Goal: Task Accomplishment & Management: Manage account settings

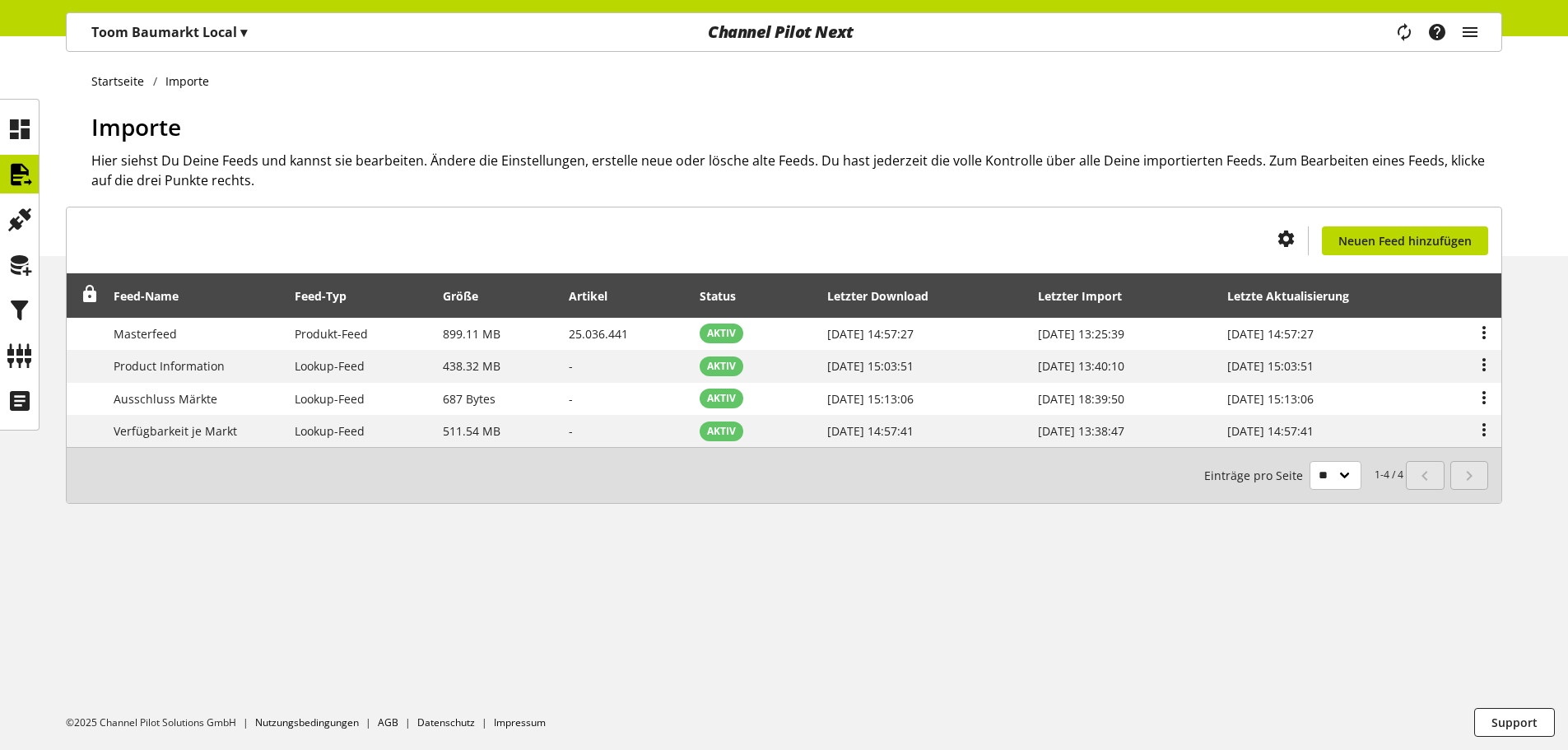
click at [1207, 750] on div at bounding box center [784, 750] width 1568 height 0
click at [1466, 32] on icon "main navigation" at bounding box center [1470, 32] width 20 height 30
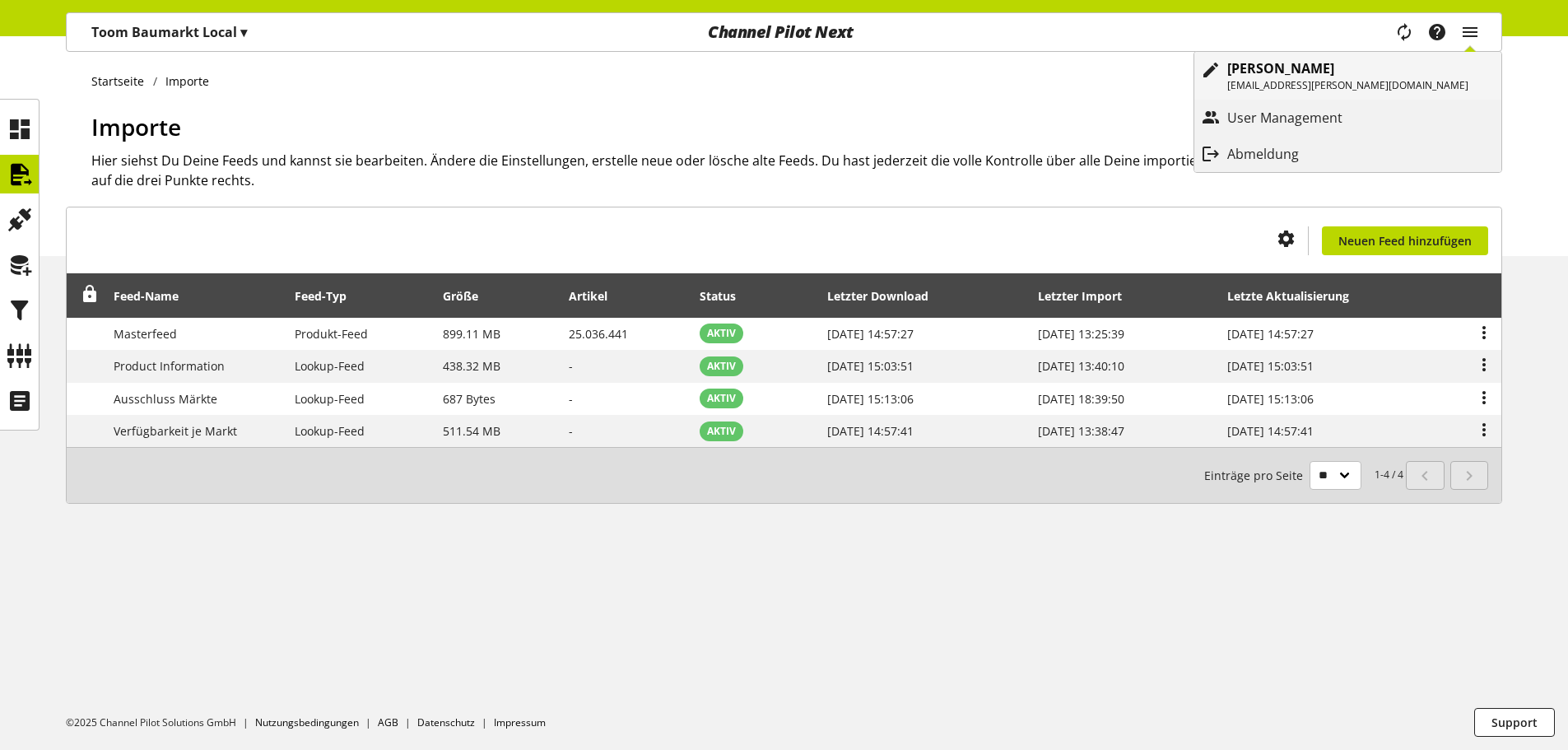
click at [1425, 85] on p "[EMAIL_ADDRESS][PERSON_NAME][DOMAIN_NAME]" at bounding box center [1348, 86] width 241 height 15
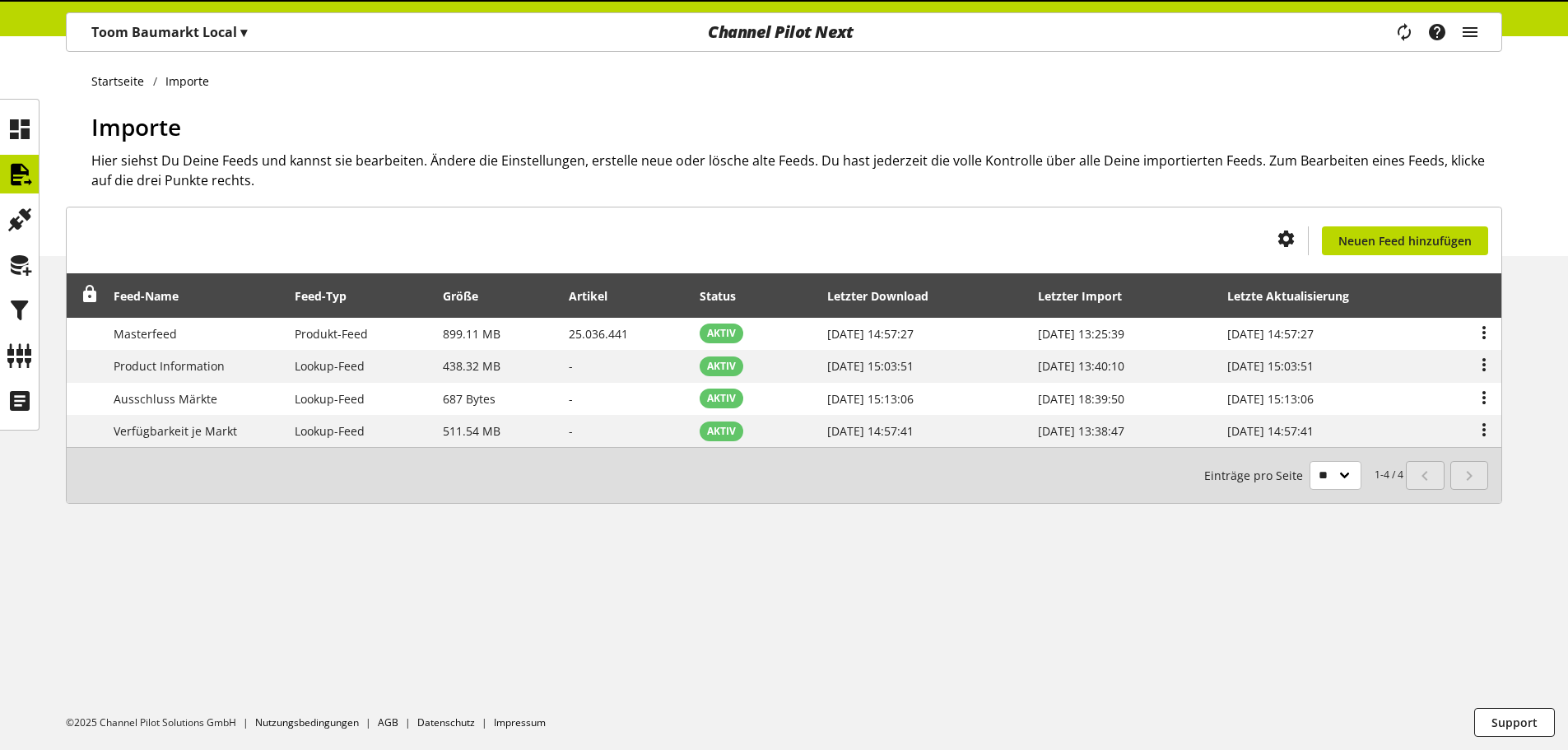
select select "**"
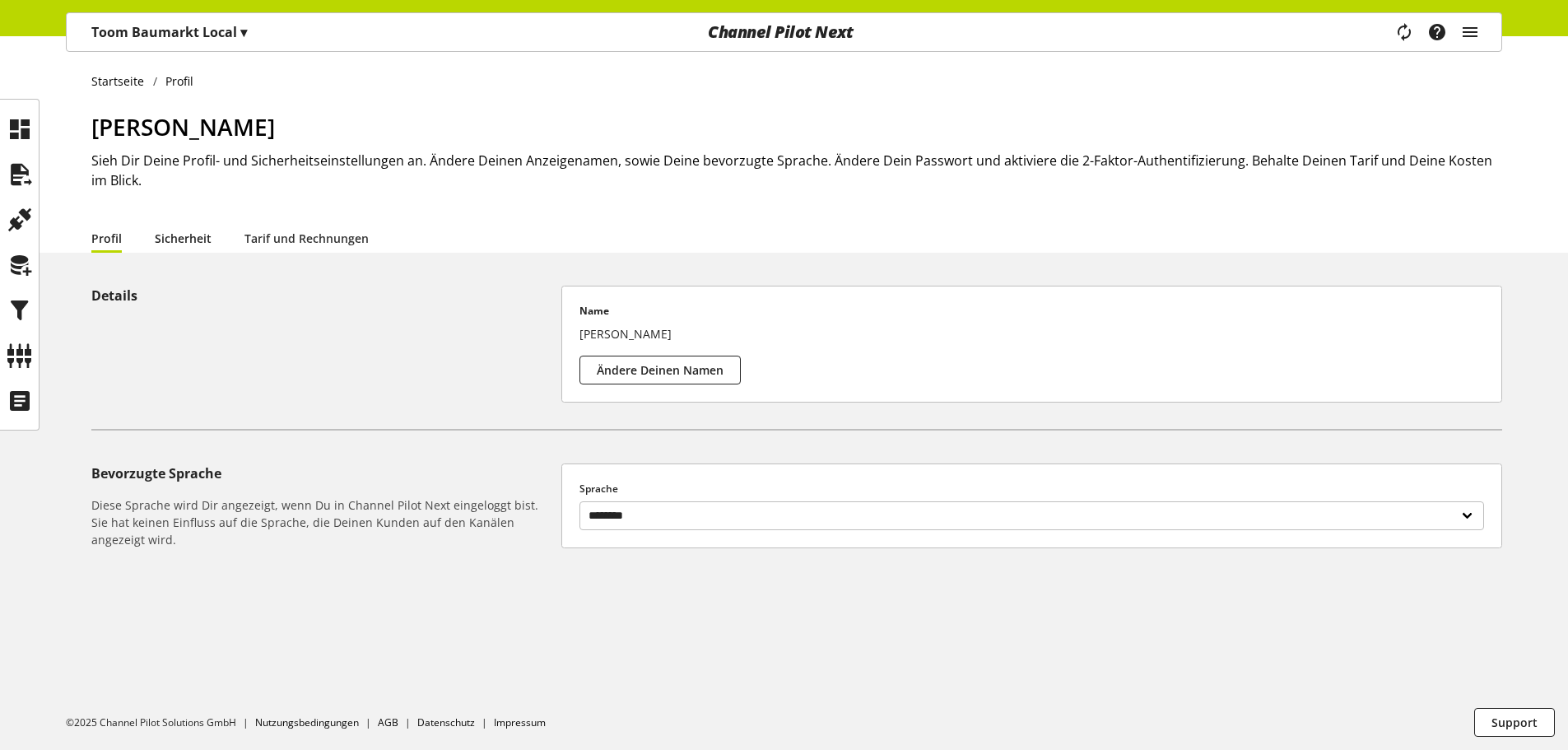
click at [189, 230] on link "Sicherheit" at bounding box center [182, 238] width 57 height 17
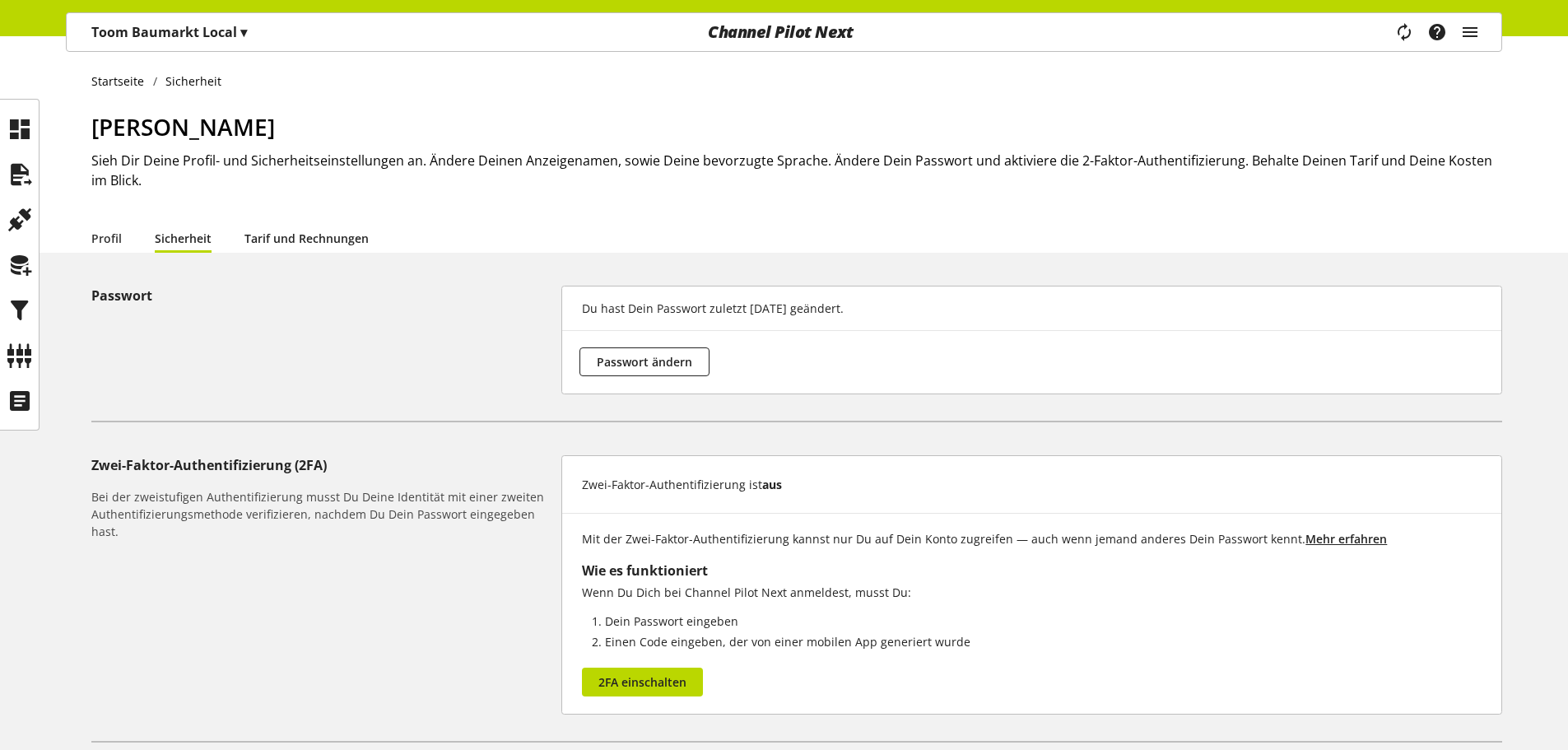
click at [322, 240] on link "Tarif und Rechnungen" at bounding box center [307, 238] width 124 height 17
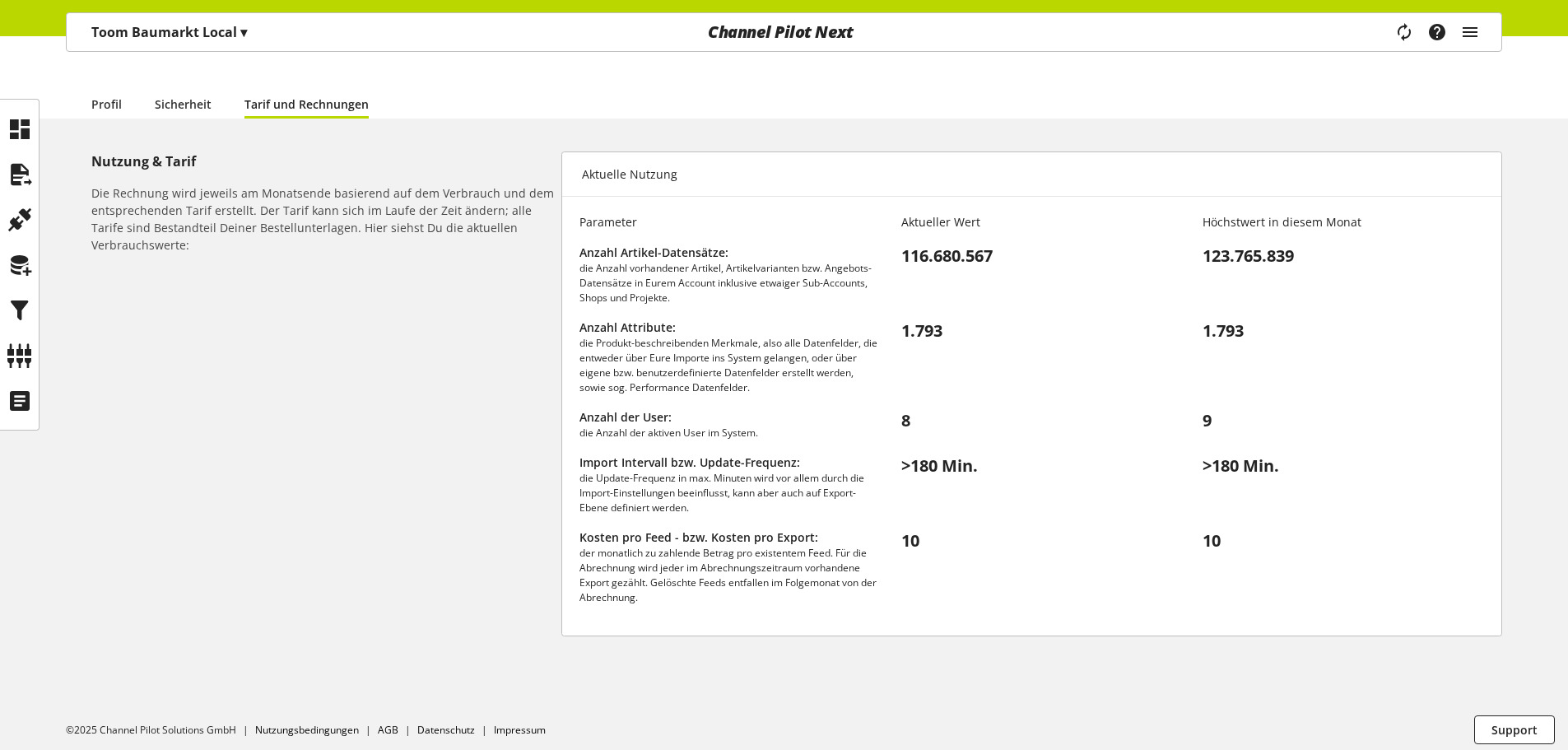
scroll to position [141, 0]
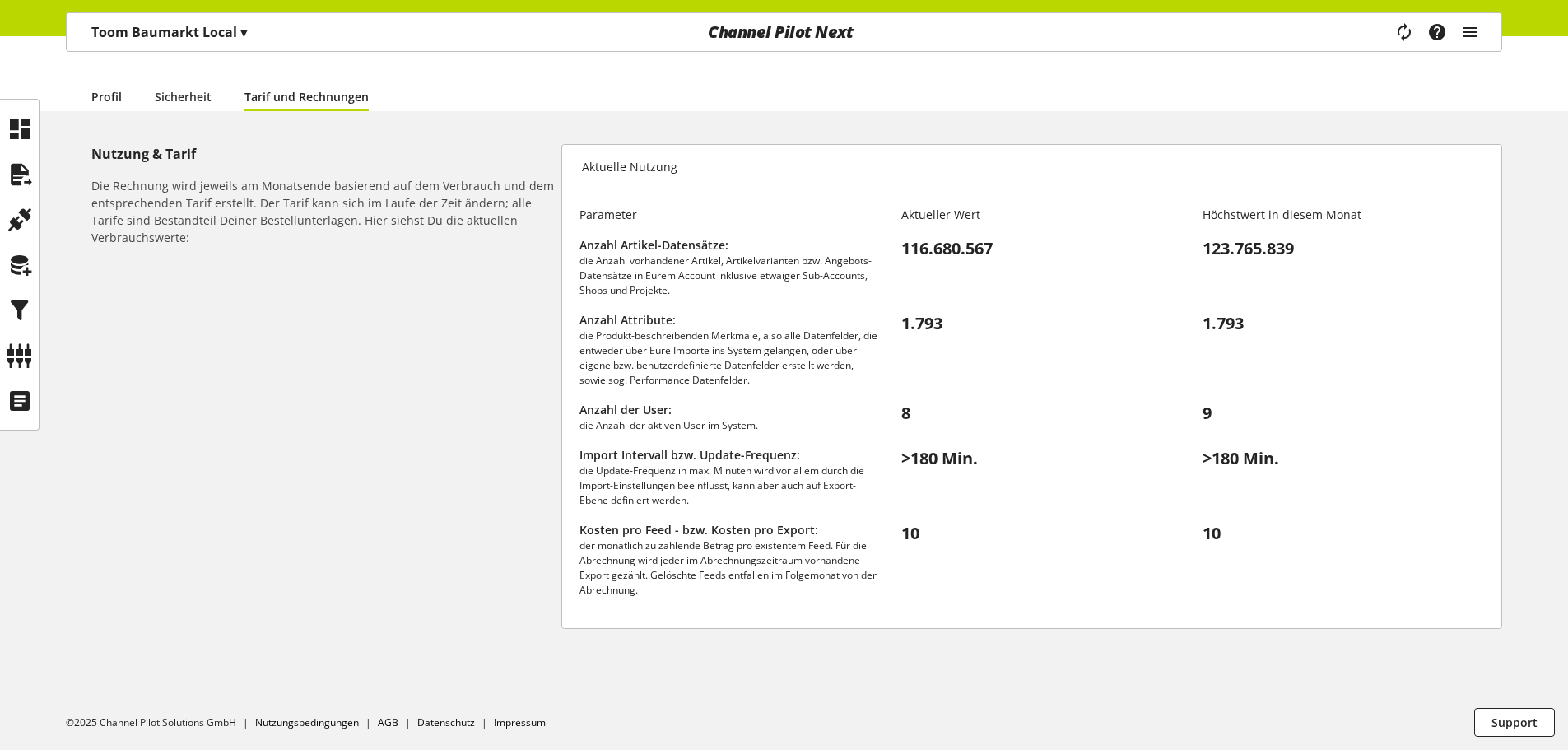
click at [98, 99] on link "Profil" at bounding box center [107, 96] width 31 height 17
select select "**"
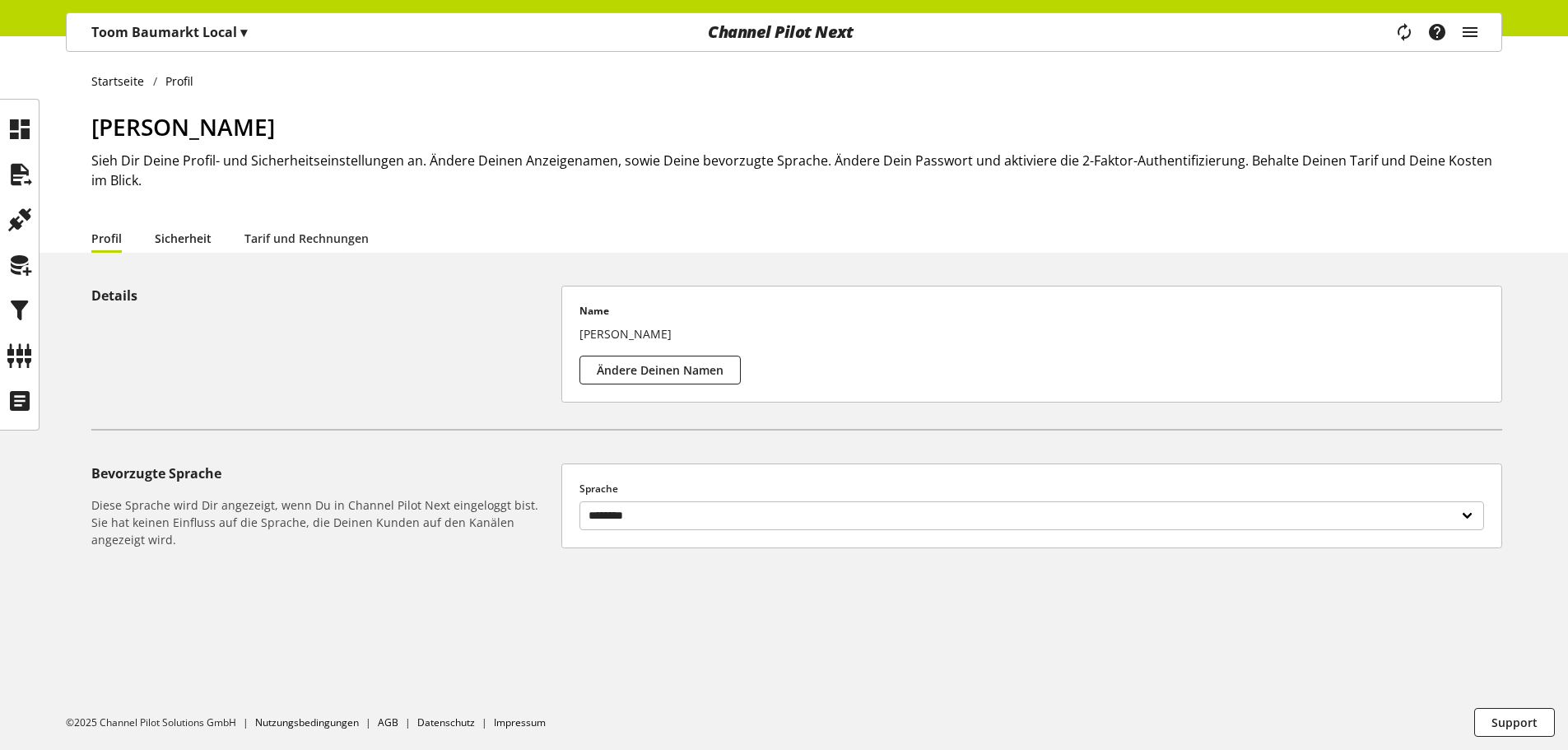
click at [174, 242] on link "Sicherheit" at bounding box center [182, 238] width 57 height 17
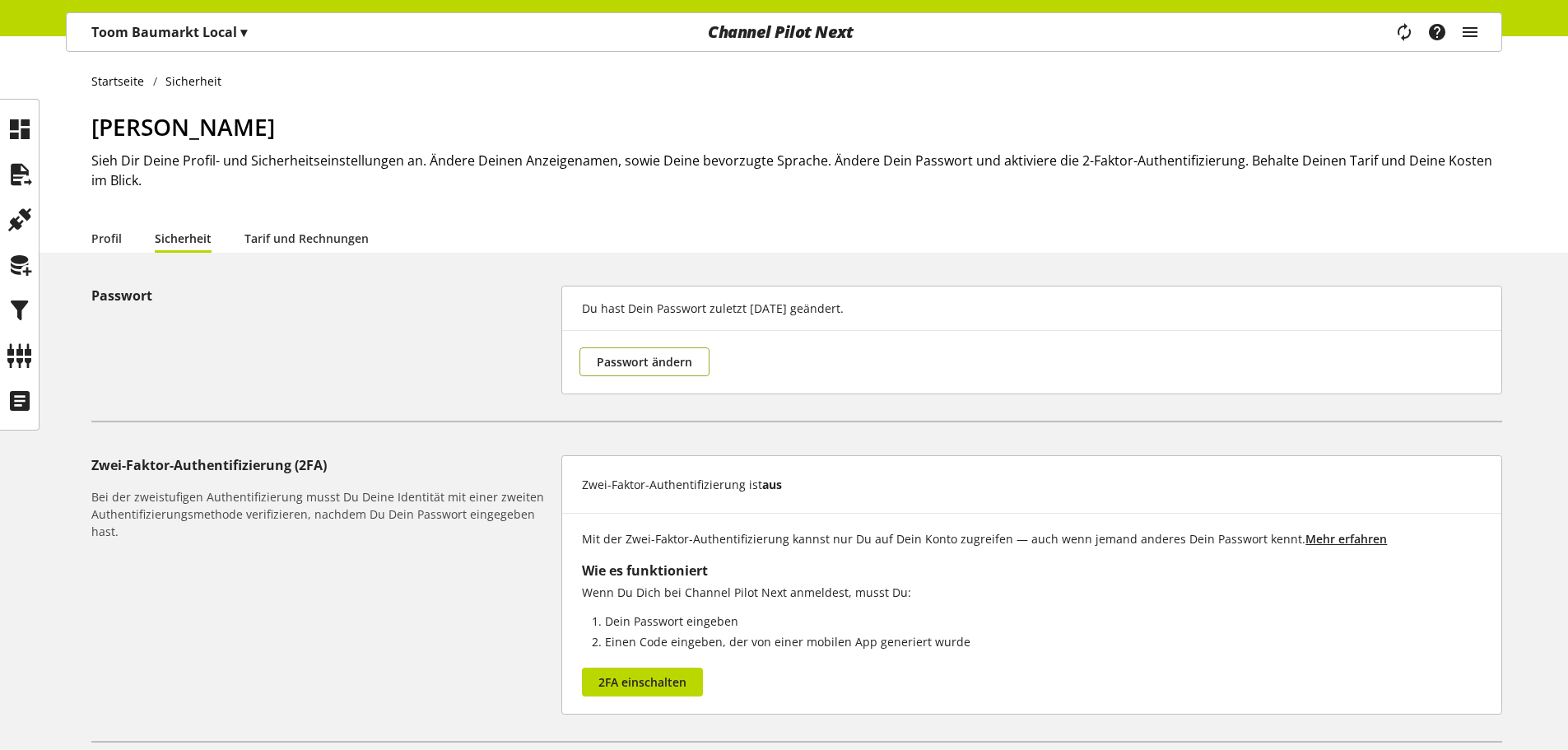
click at [664, 360] on span "Passwort ändern" at bounding box center [645, 362] width 96 height 17
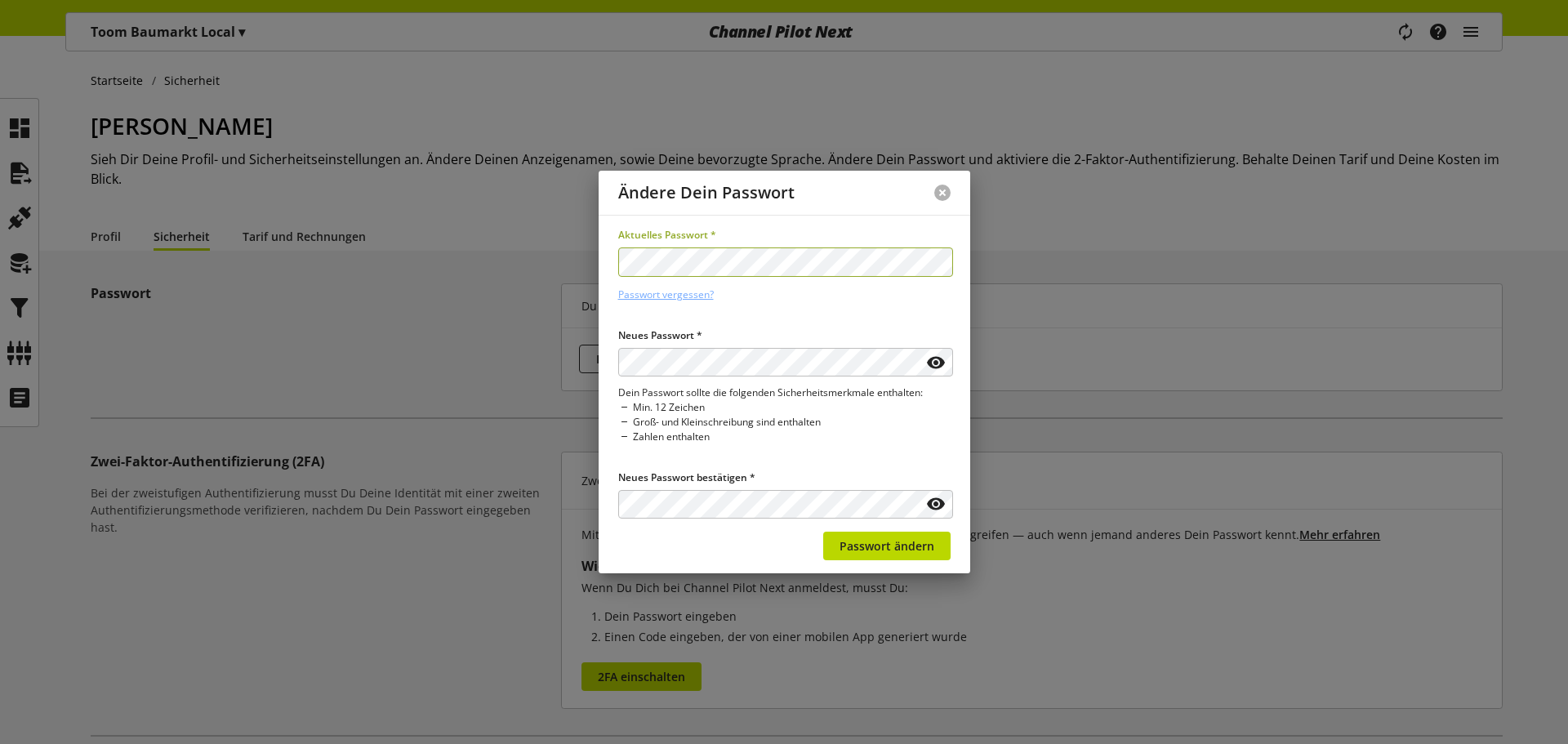
click at [937, 192] on button at bounding box center [942, 193] width 17 height 17
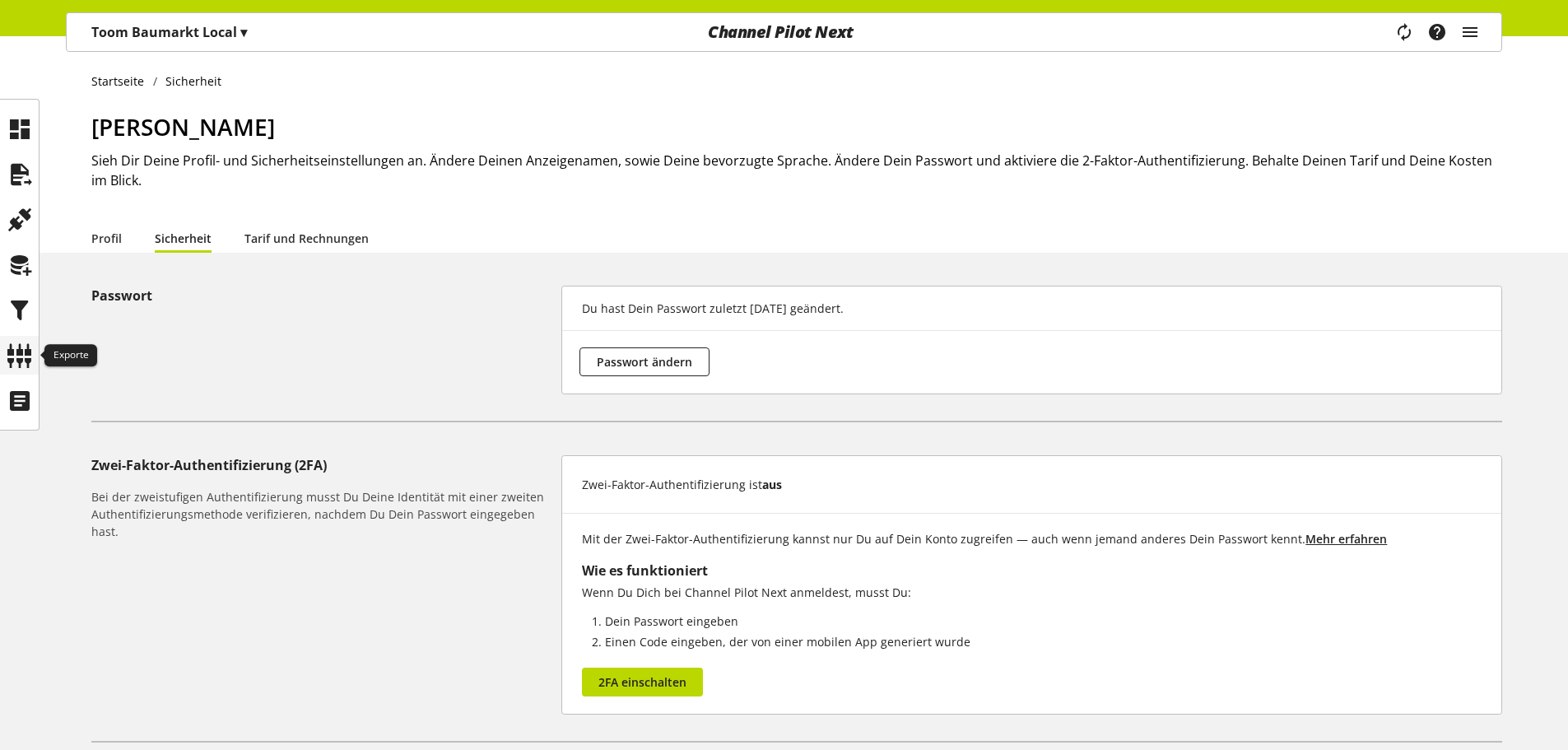
click at [23, 361] on icon at bounding box center [20, 356] width 26 height 33
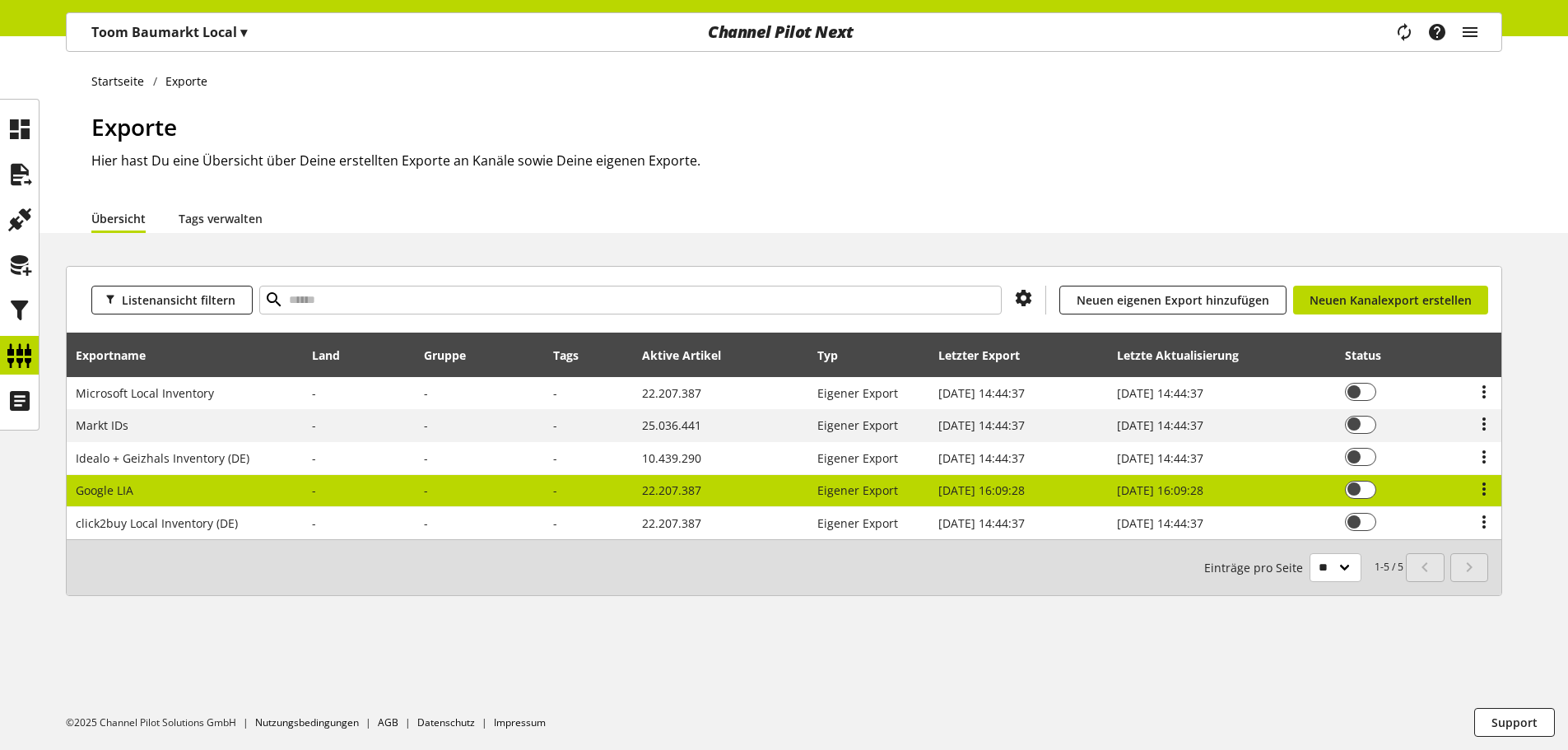
click at [146, 493] on td "Google LIA" at bounding box center [184, 491] width 236 height 33
select select "********"
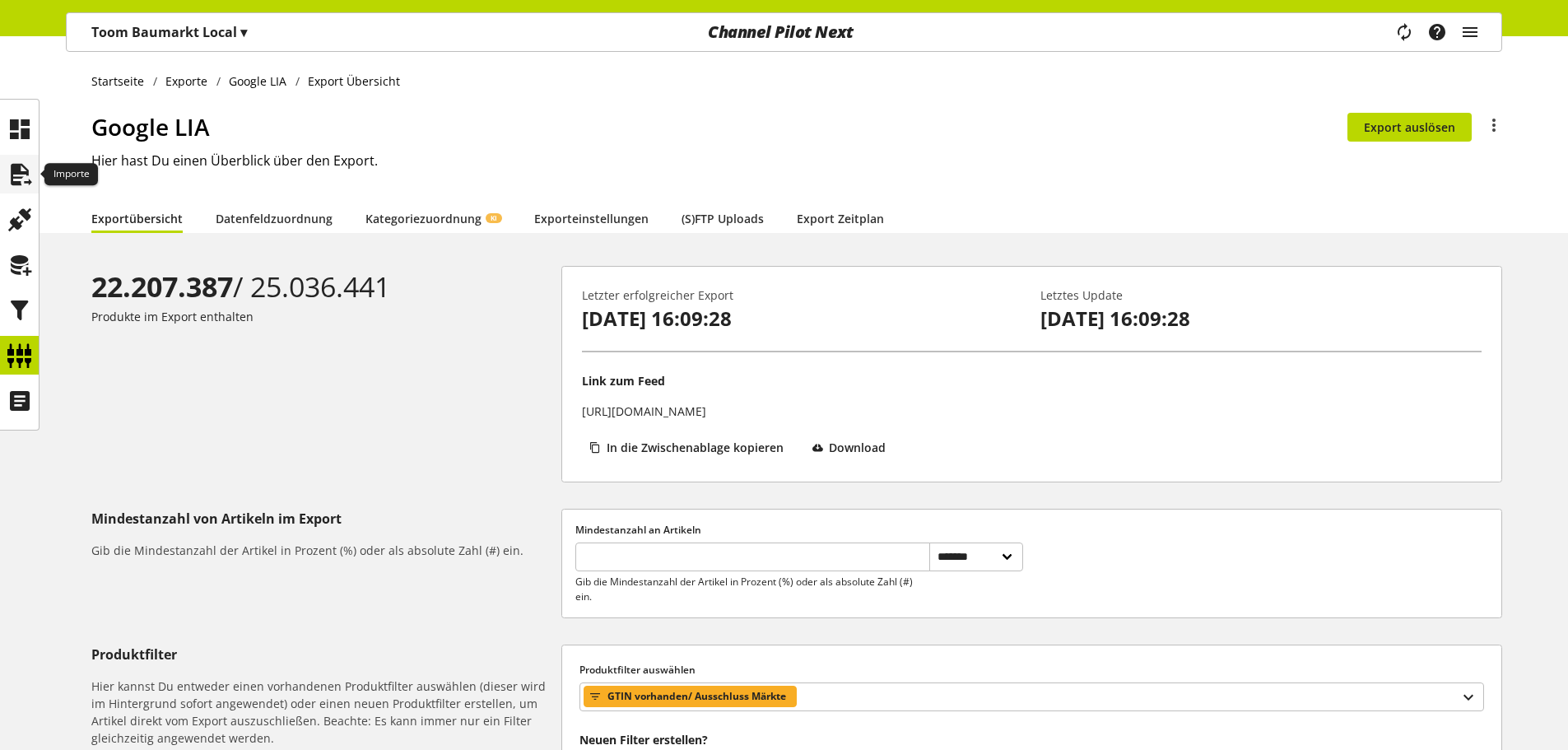
click at [22, 164] on icon at bounding box center [20, 174] width 26 height 33
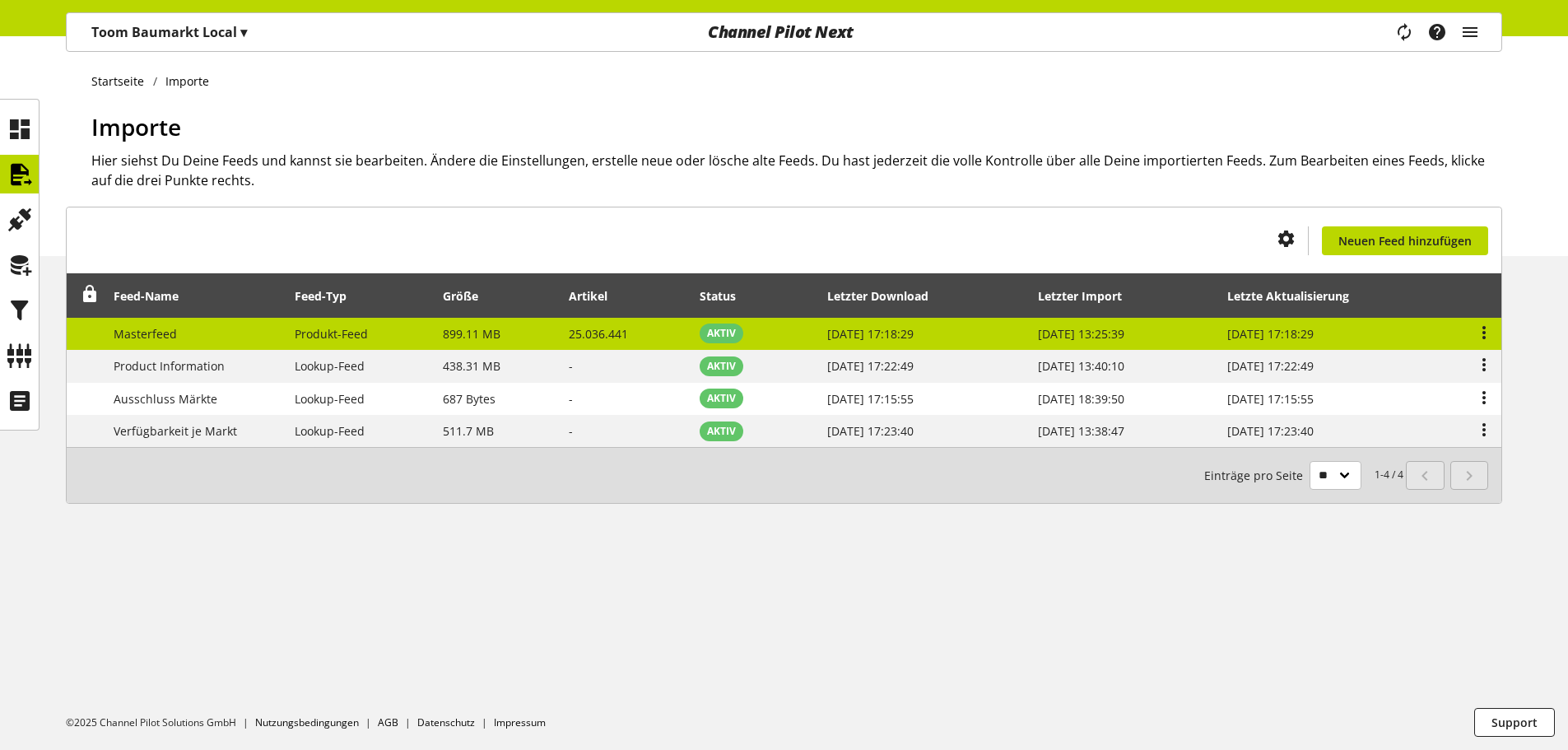
click at [298, 339] on span "Produkt-Feed" at bounding box center [332, 334] width 74 height 16
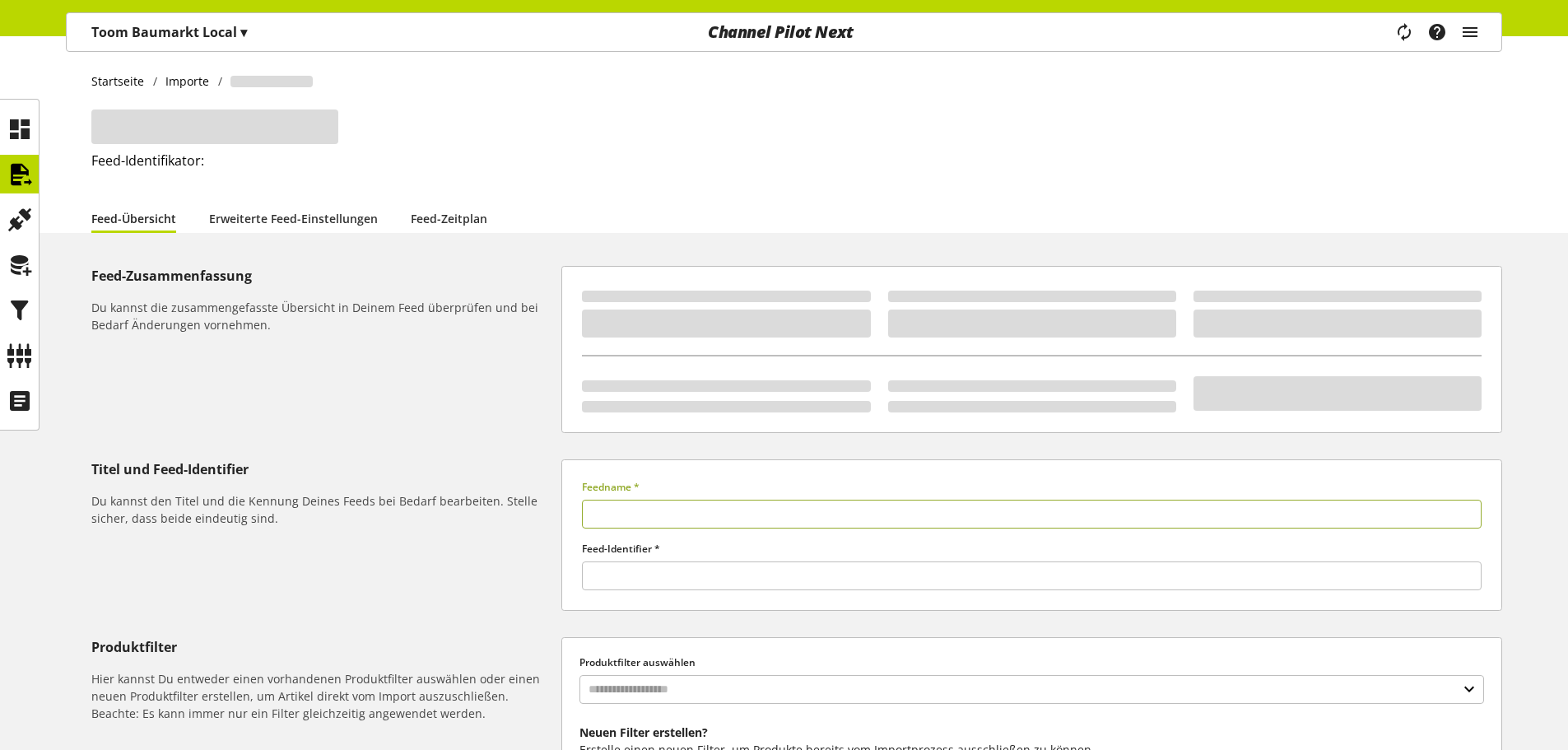
type input "**********"
type input "******"
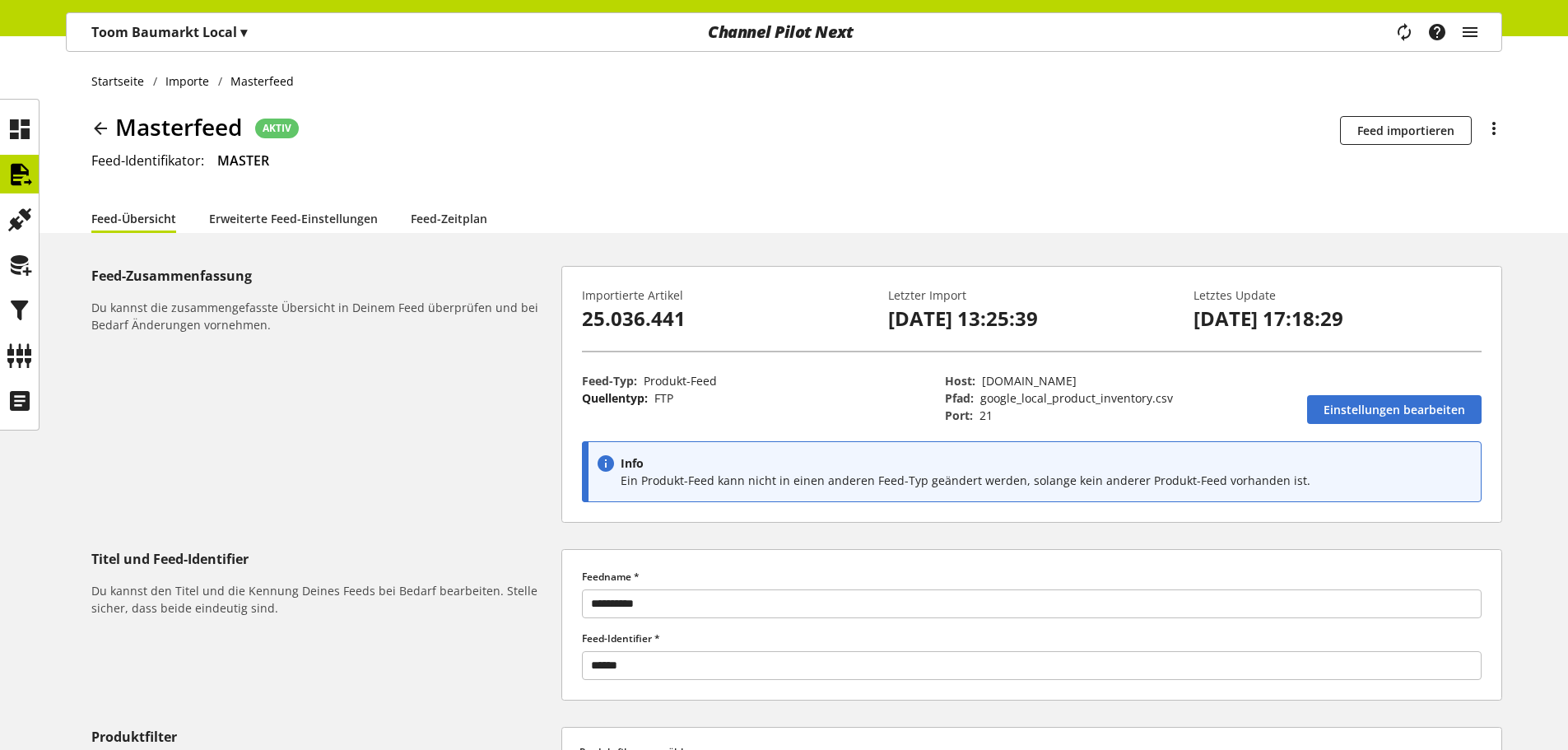
click at [238, 37] on p "Toom Baumarkt Local ▾" at bounding box center [169, 32] width 155 height 20
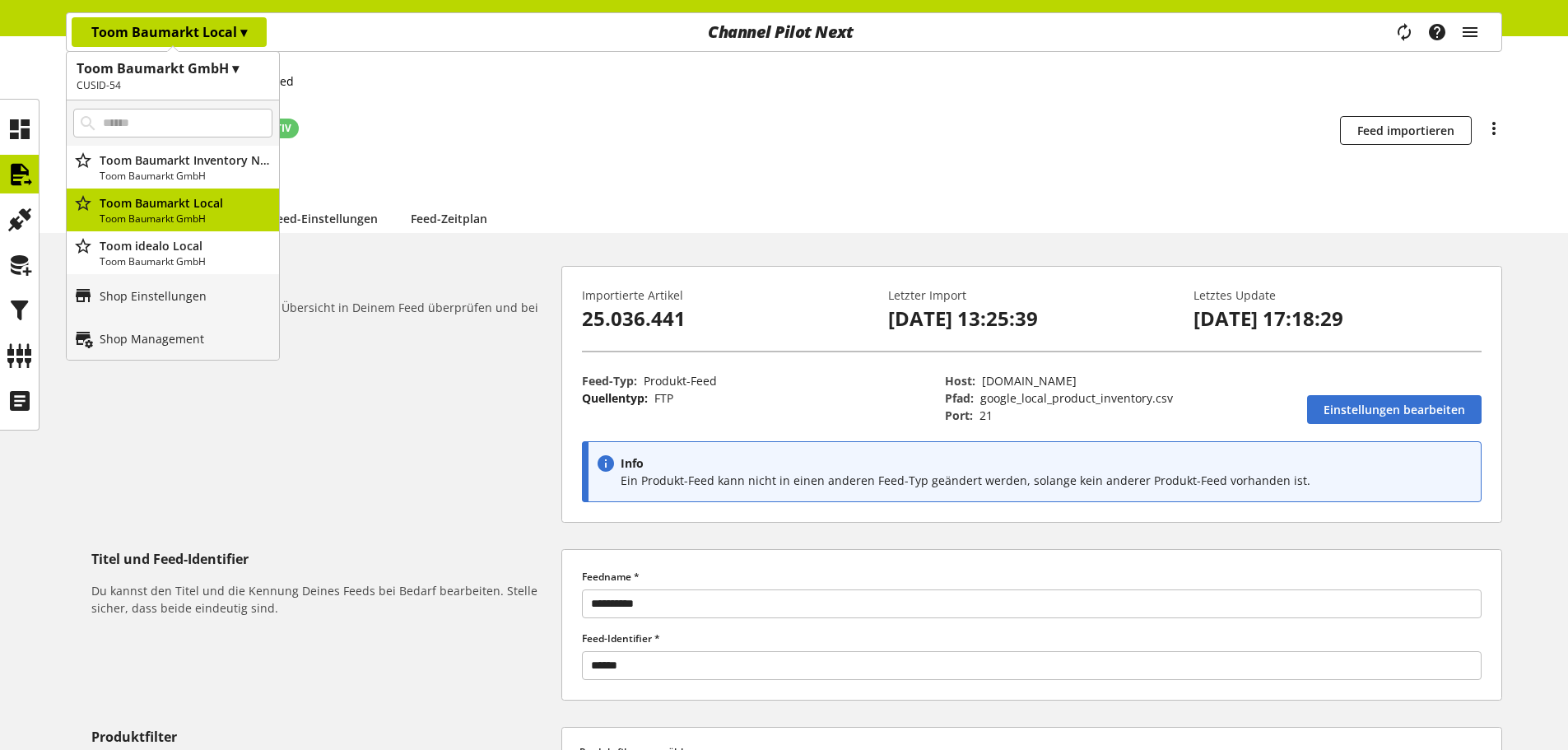
click at [222, 71] on h1 "Toom Baumarkt GmbH ▾" at bounding box center [173, 69] width 193 height 20
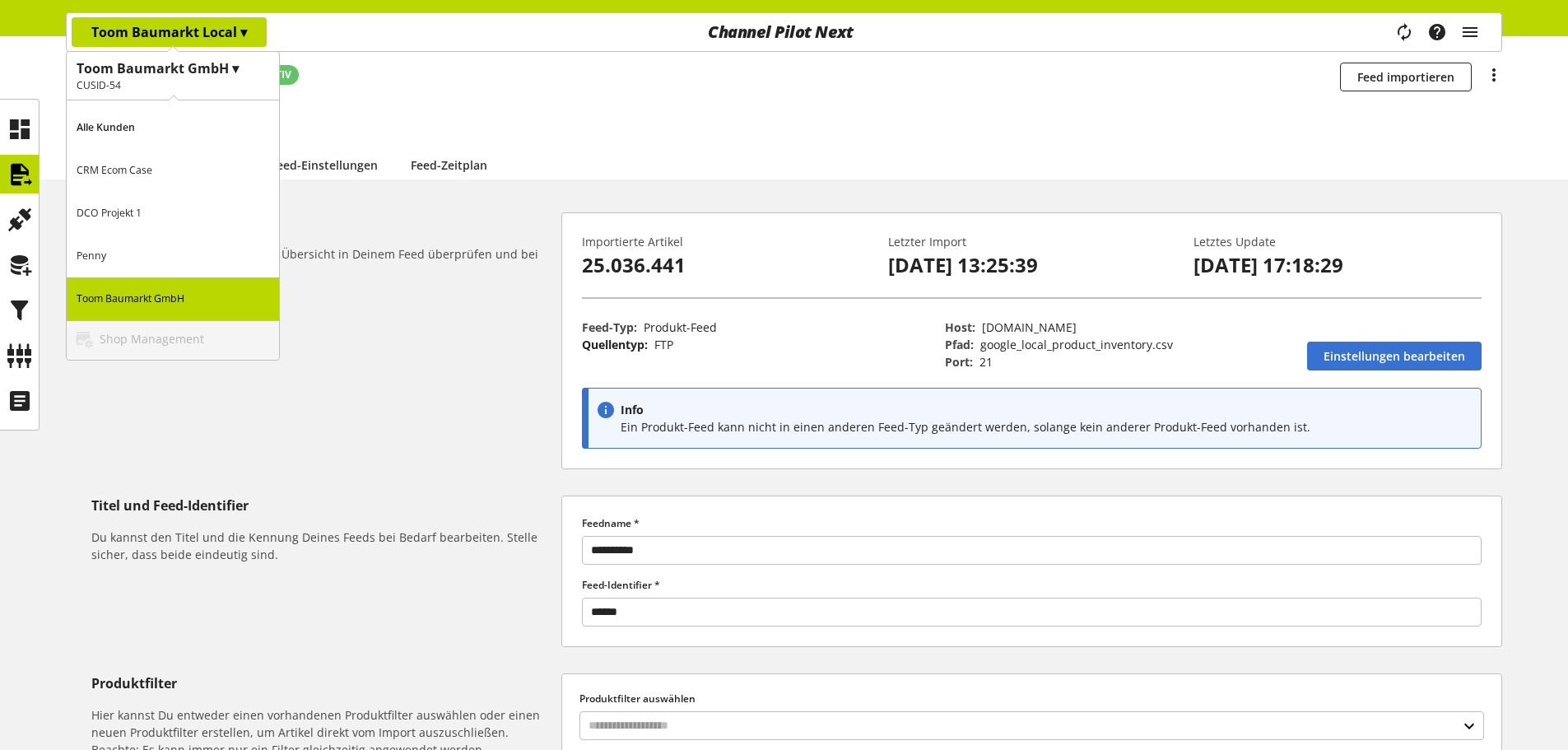
scroll to position [83, 0]
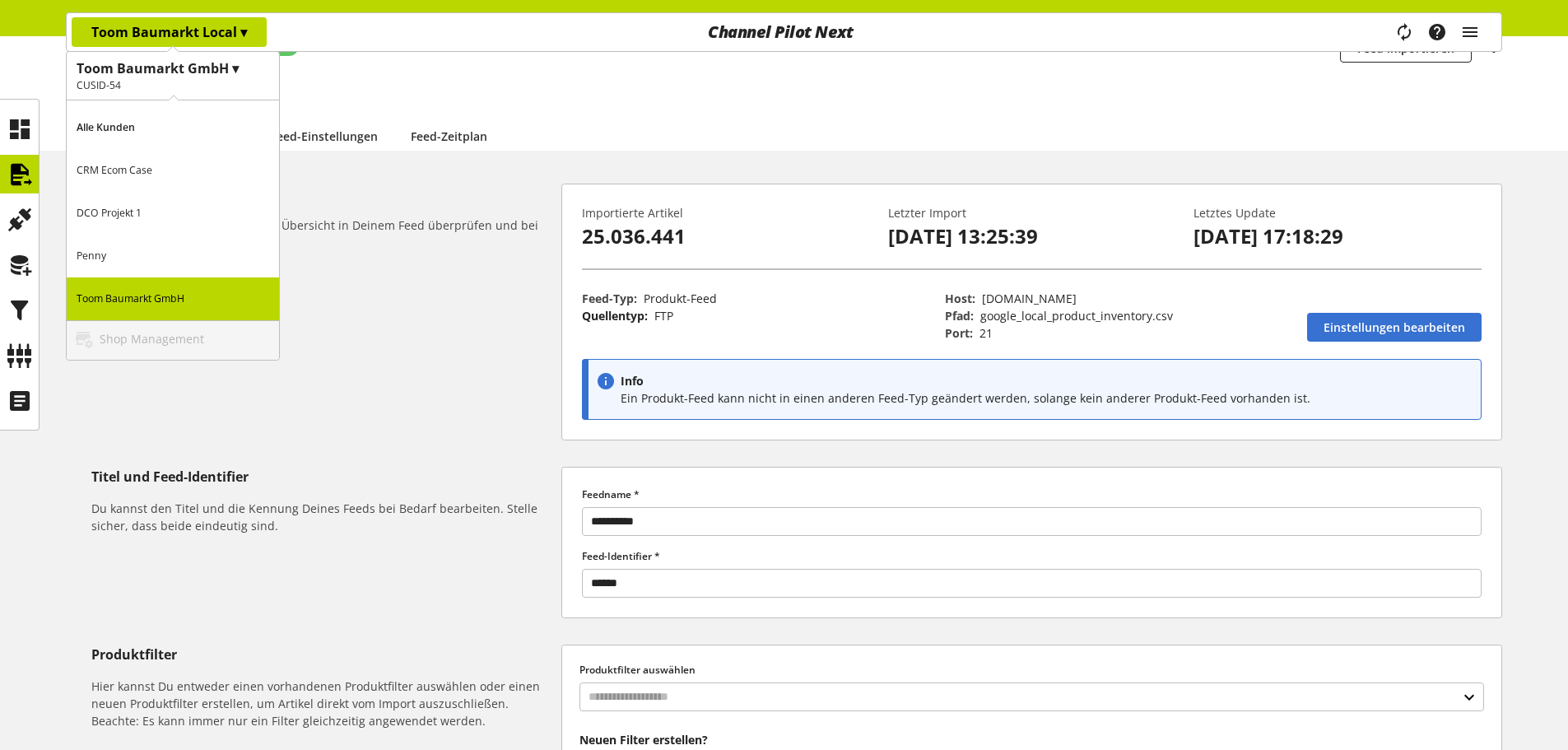
click at [169, 248] on p "Penny" at bounding box center [172, 256] width 212 height 43
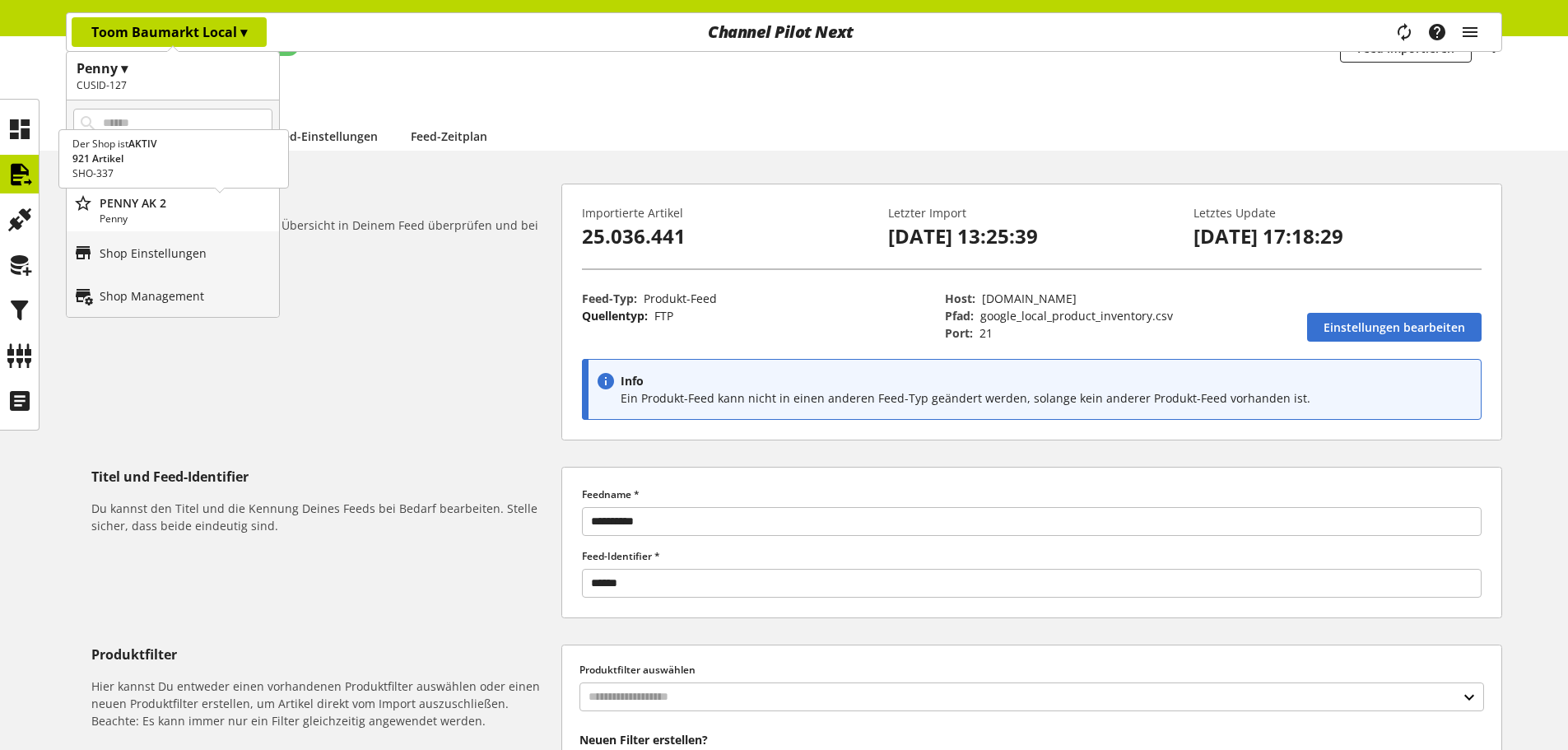
click at [210, 219] on p "Penny" at bounding box center [186, 219] width 173 height 15
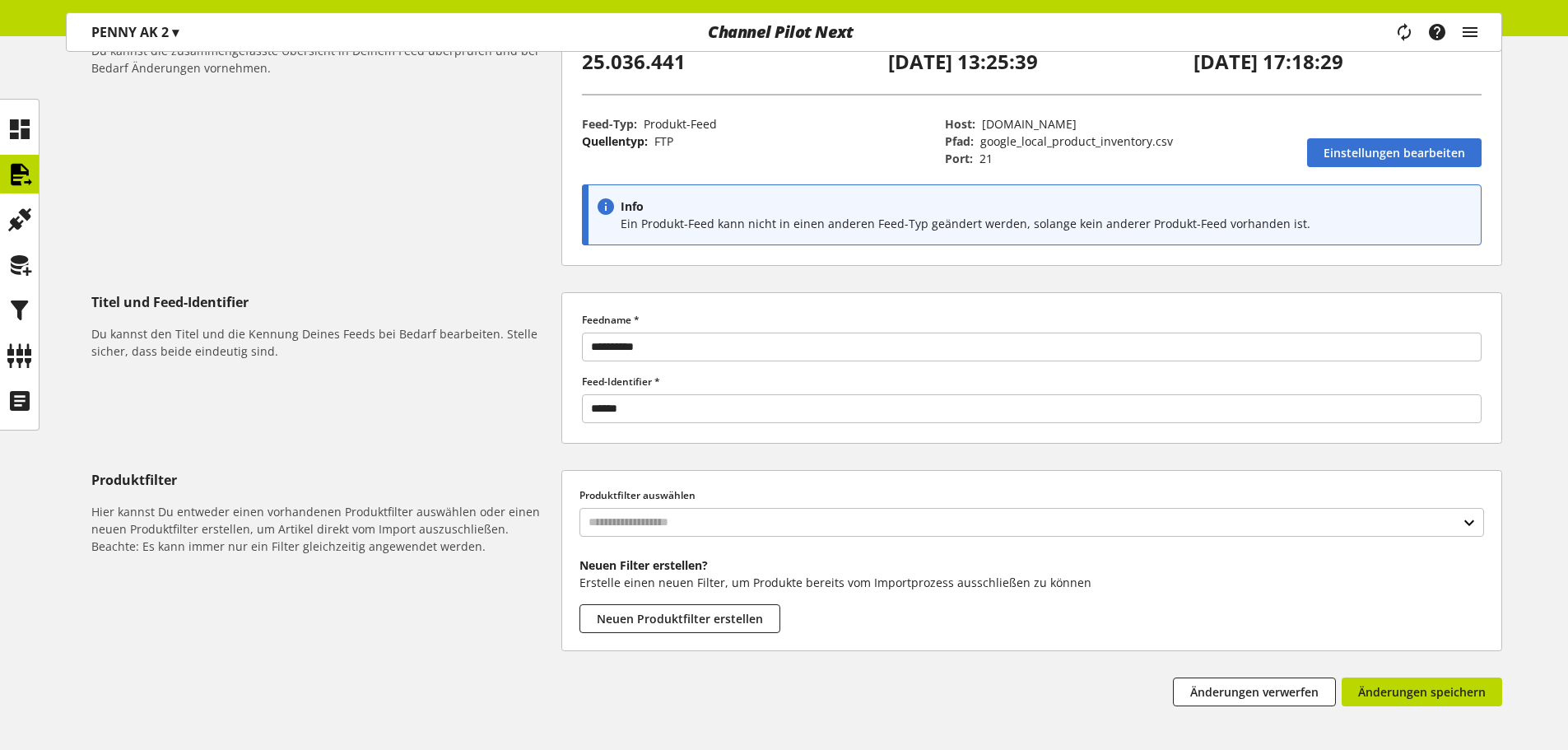
scroll to position [0, 0]
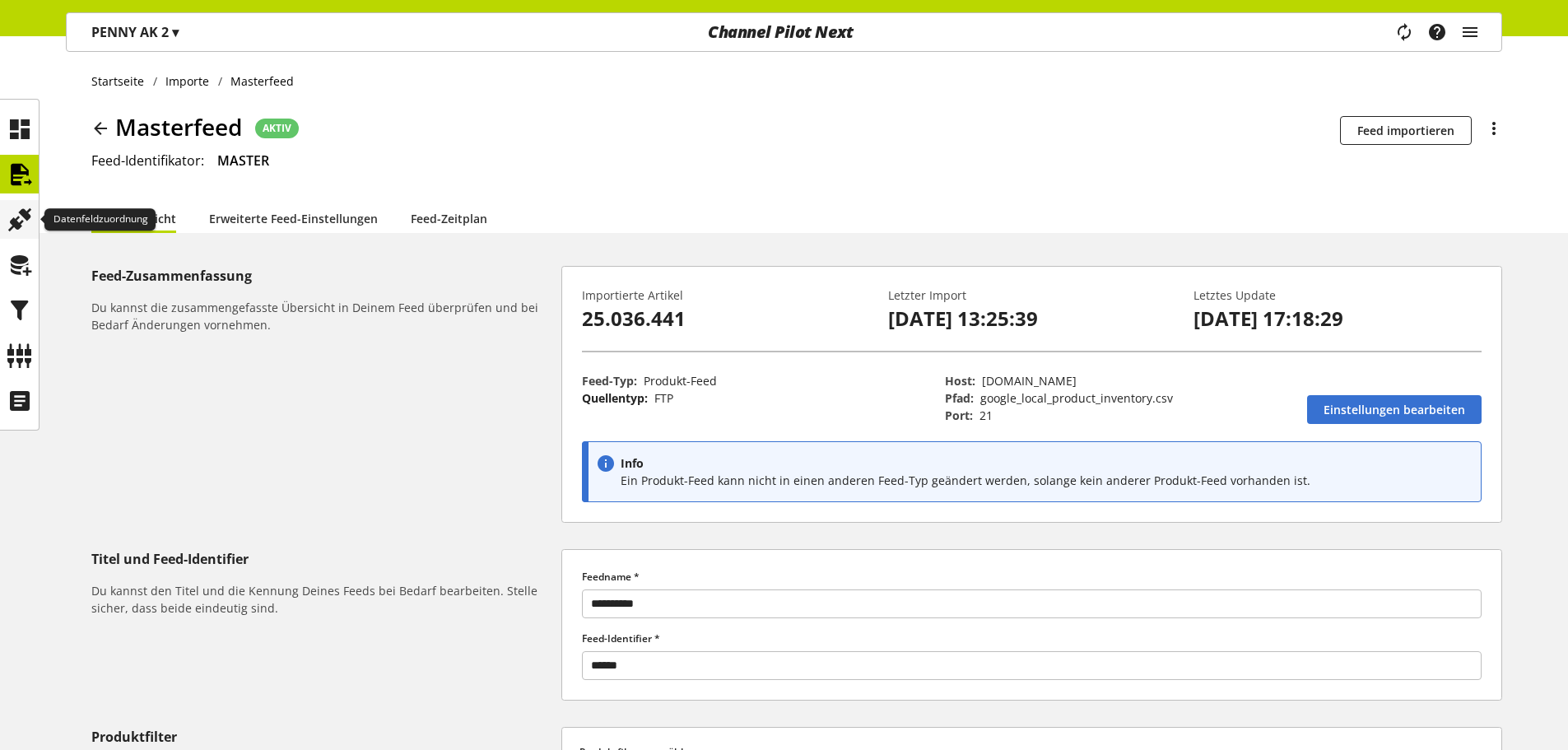
click at [20, 226] on icon at bounding box center [20, 219] width 26 height 33
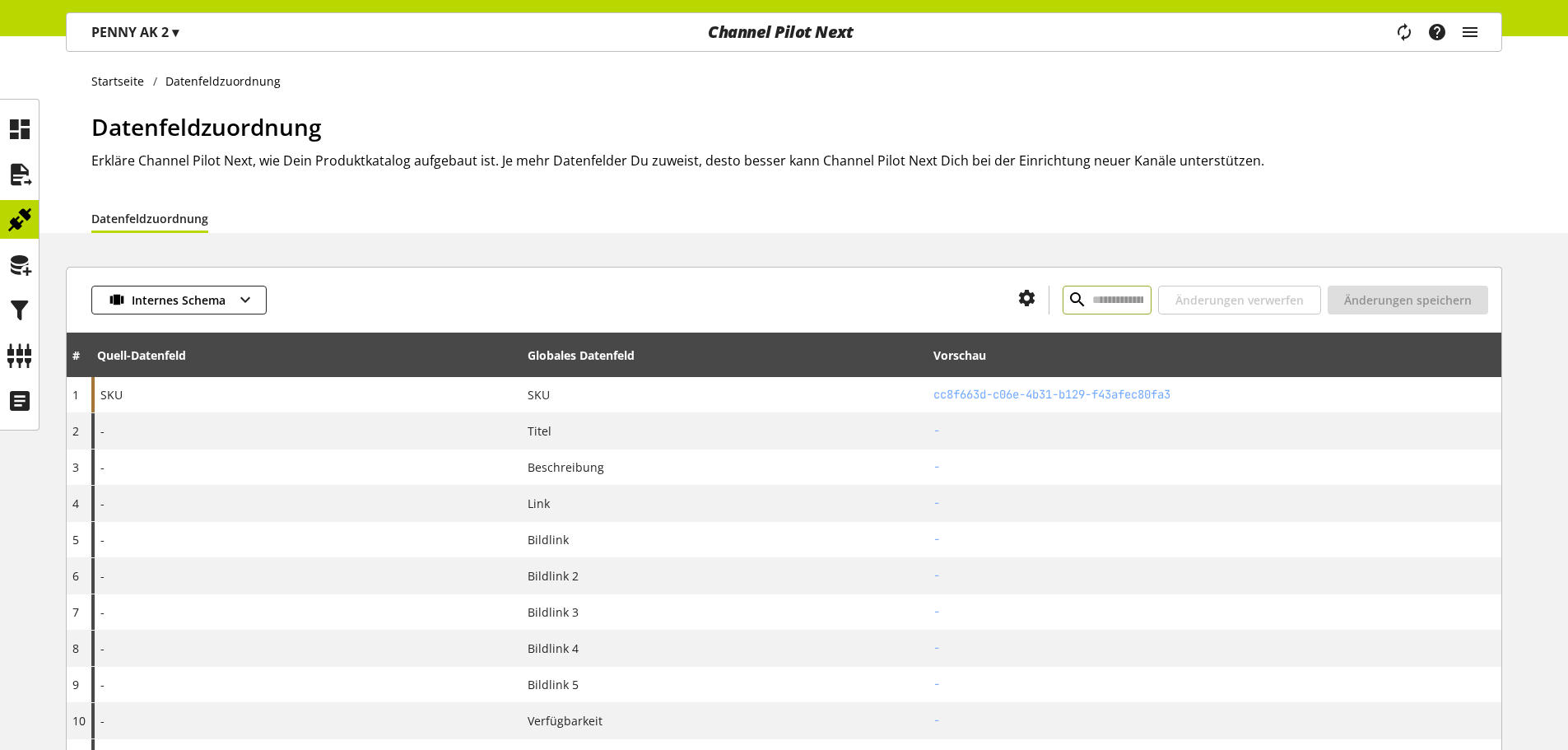
click at [1063, 298] on input "text" at bounding box center [1107, 300] width 89 height 29
click at [1063, 304] on input "text" at bounding box center [1107, 300] width 89 height 29
click at [203, 302] on span "Internes Schema" at bounding box center [178, 300] width 94 height 17
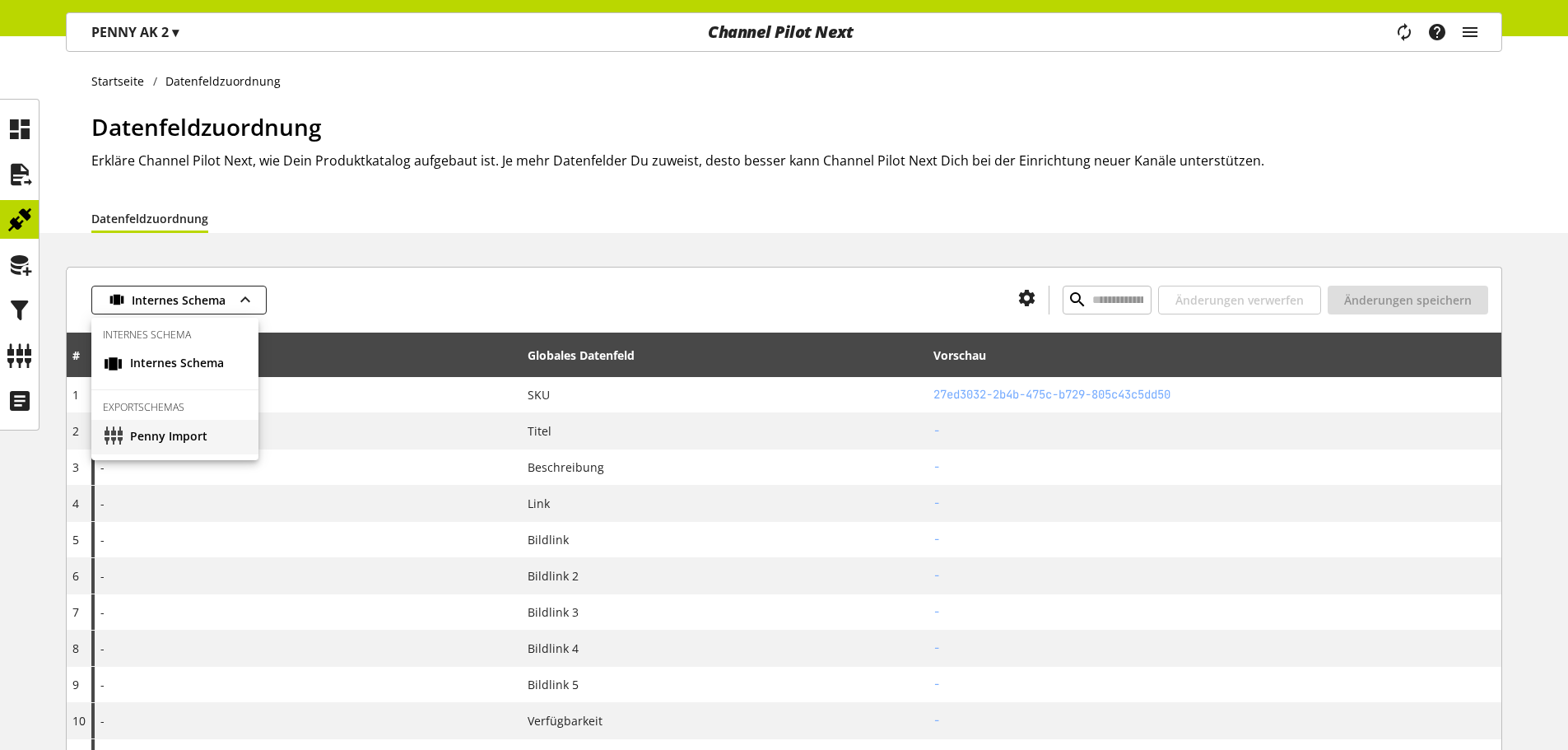
click at [192, 431] on span "Penny Import" at bounding box center [169, 437] width 78 height 21
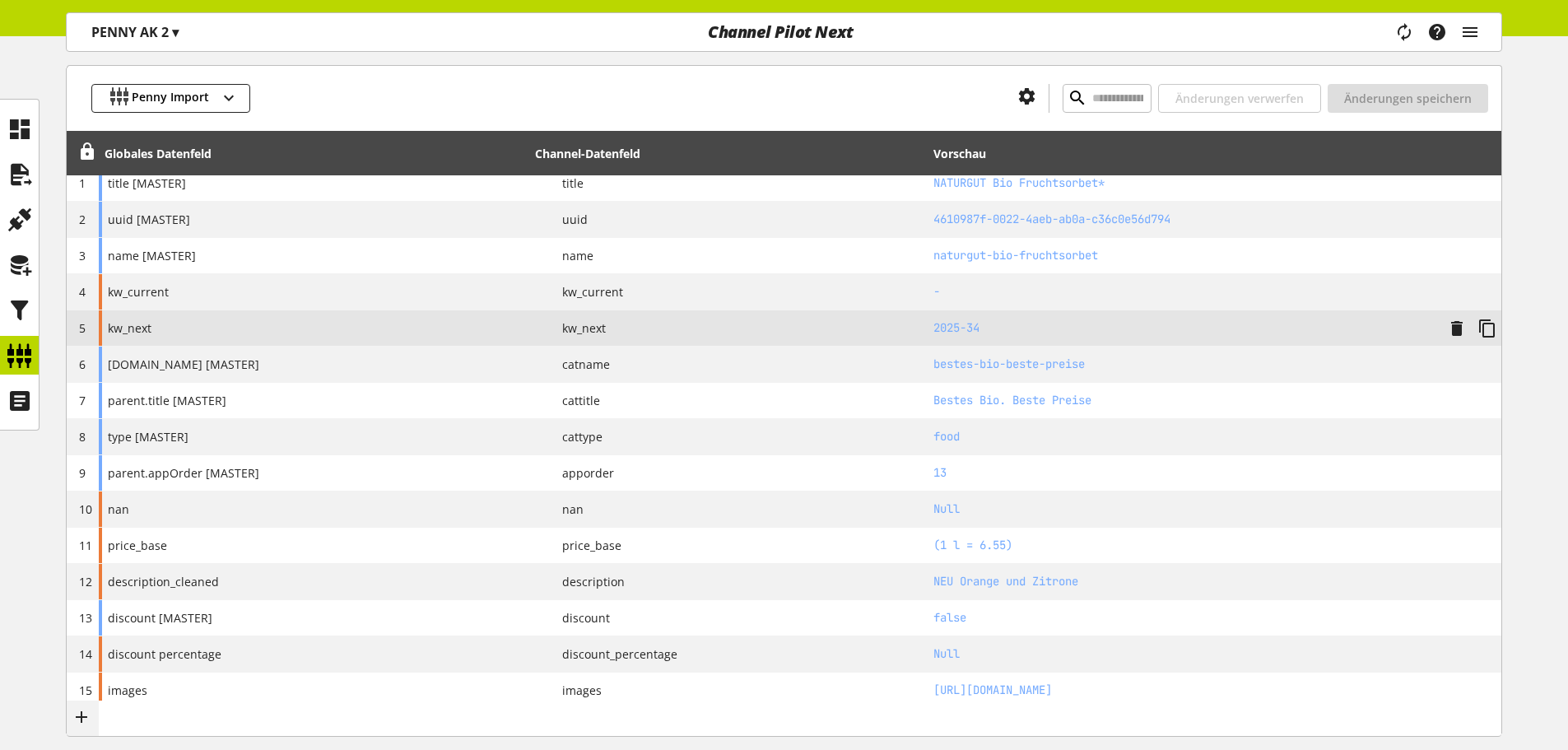
scroll to position [36, 0]
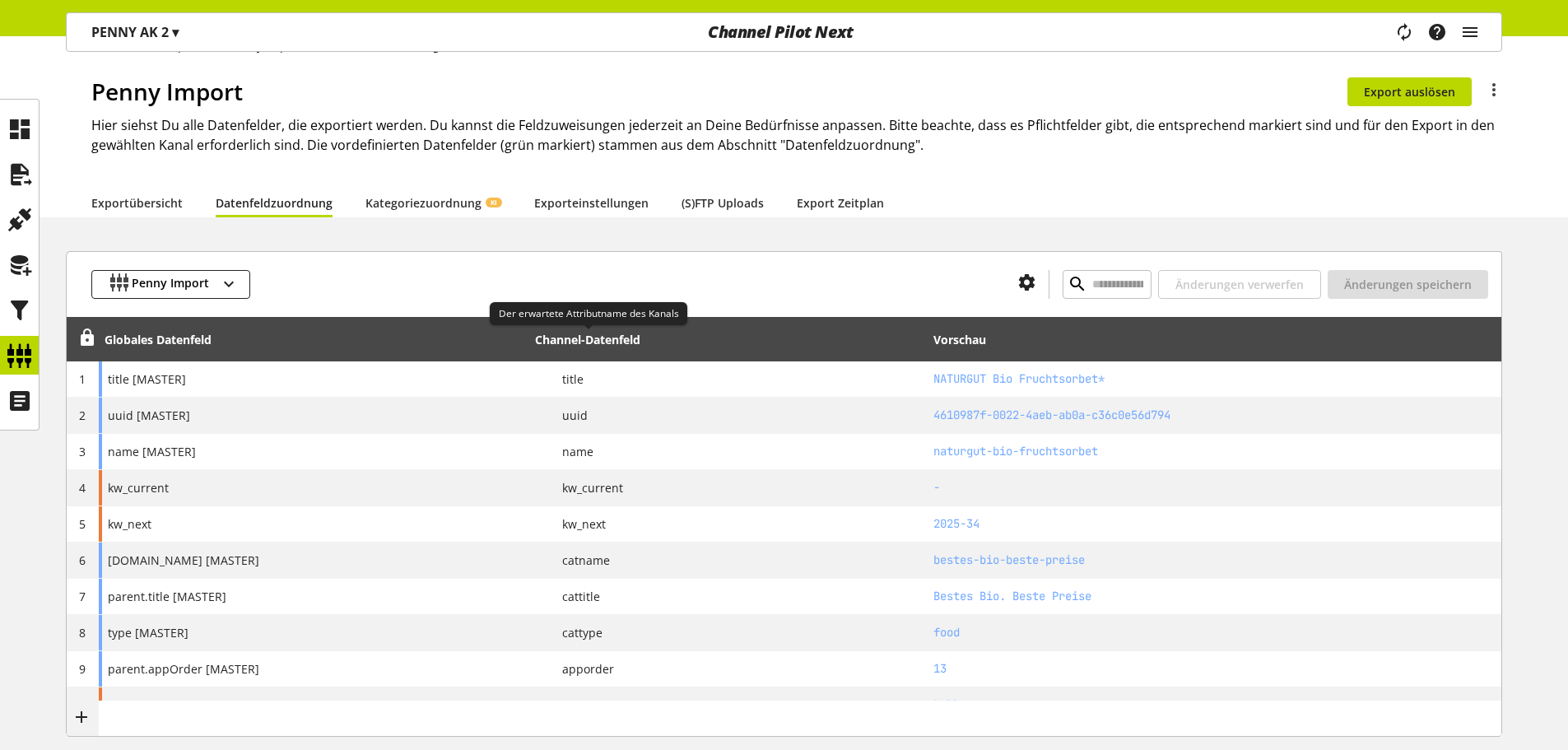
click at [625, 338] on div "Channel-Datenfeld" at bounding box center [588, 339] width 106 height 17
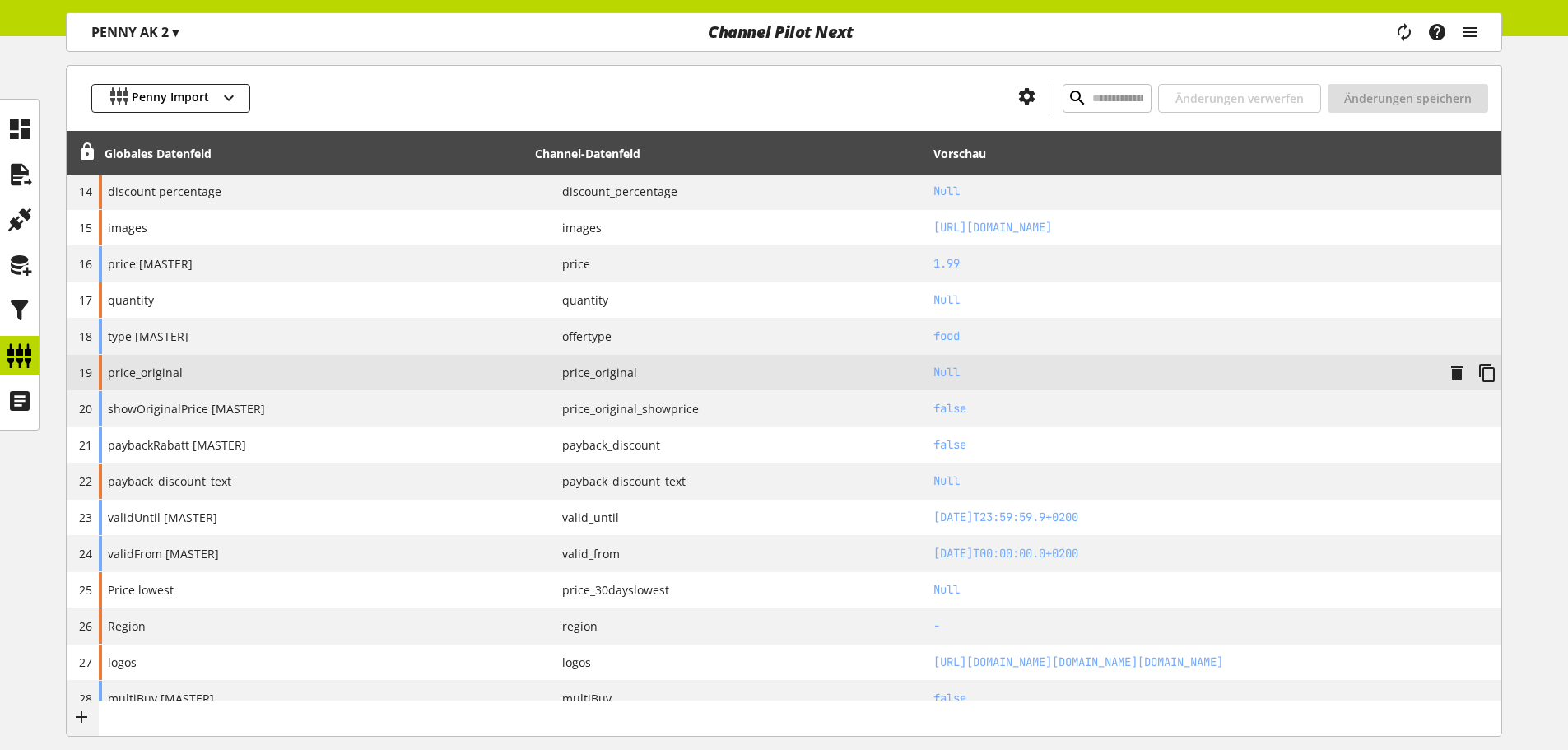
scroll to position [612, 0]
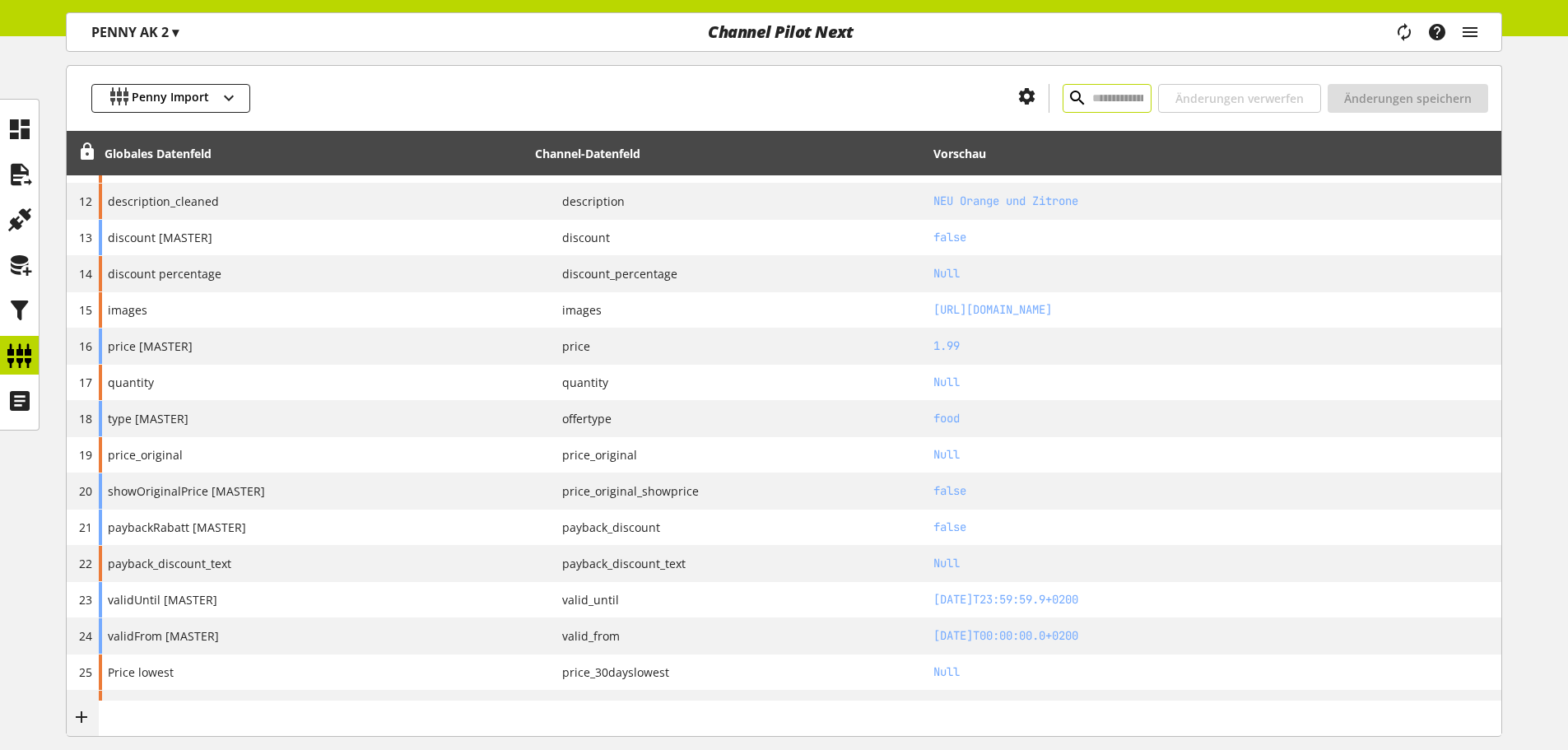
click at [1082, 95] on input "text" at bounding box center [1107, 98] width 89 height 29
click at [1000, 21] on div "Channel Pilot Next" at bounding box center [780, 32] width 481 height 38
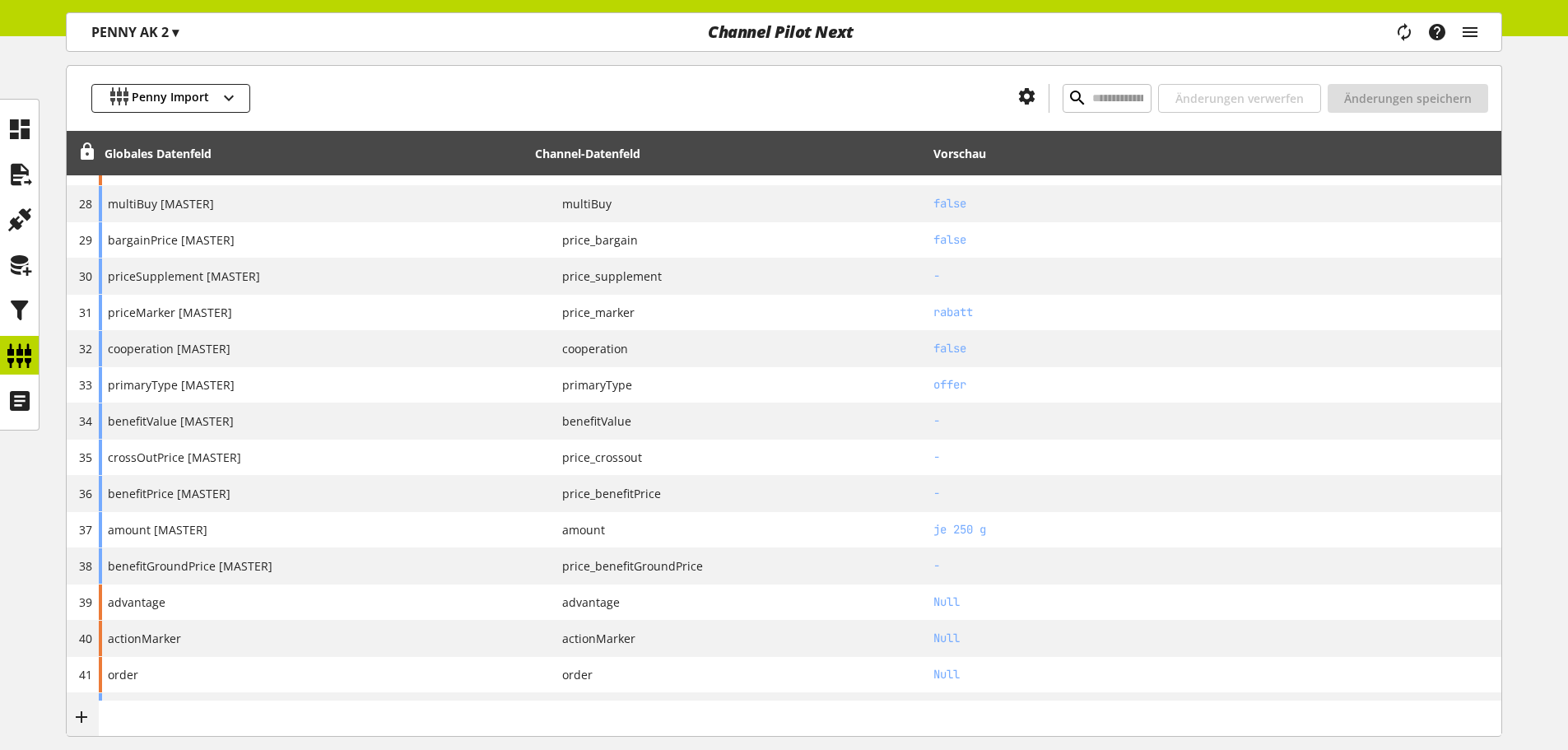
scroll to position [1188, 0]
click at [1063, 99] on input "text" at bounding box center [1107, 98] width 89 height 29
click at [1063, 98] on input "text" at bounding box center [1107, 98] width 89 height 29
click at [1063, 93] on input "text" at bounding box center [1107, 98] width 89 height 29
paste input "**********"
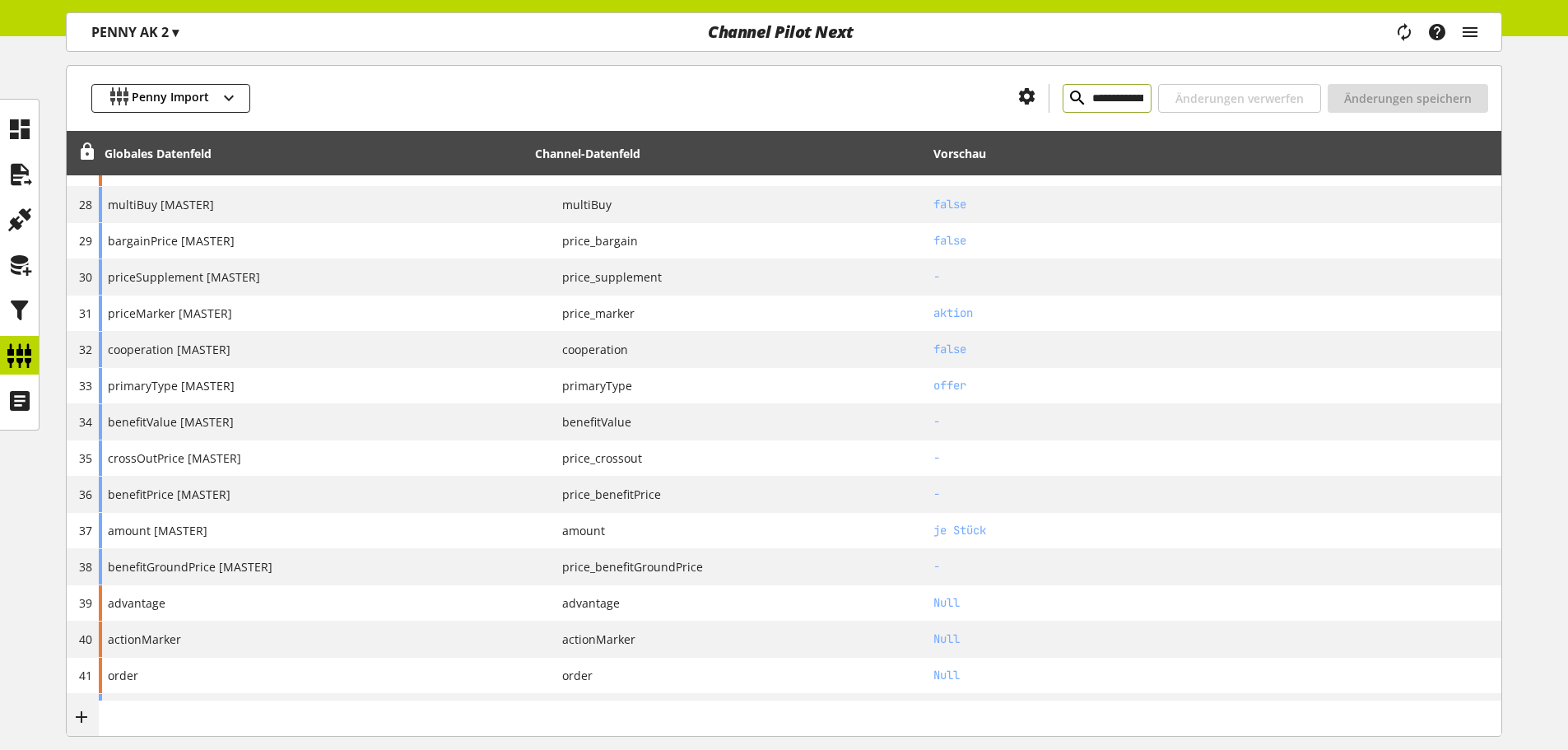
scroll to position [0, 83]
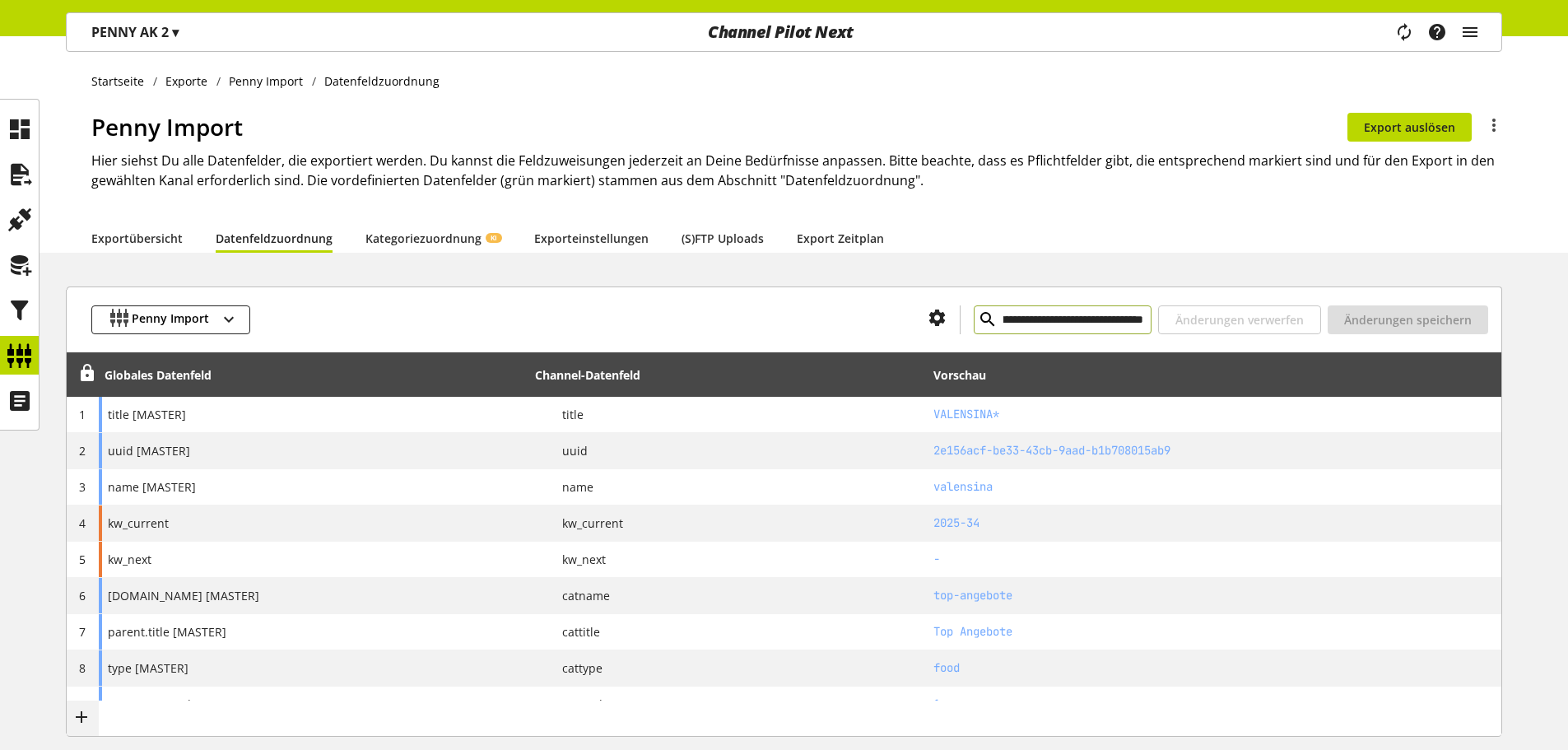
type input "**********"
click at [178, 30] on span "▾" at bounding box center [175, 32] width 7 height 18
